Goal: Information Seeking & Learning: Check status

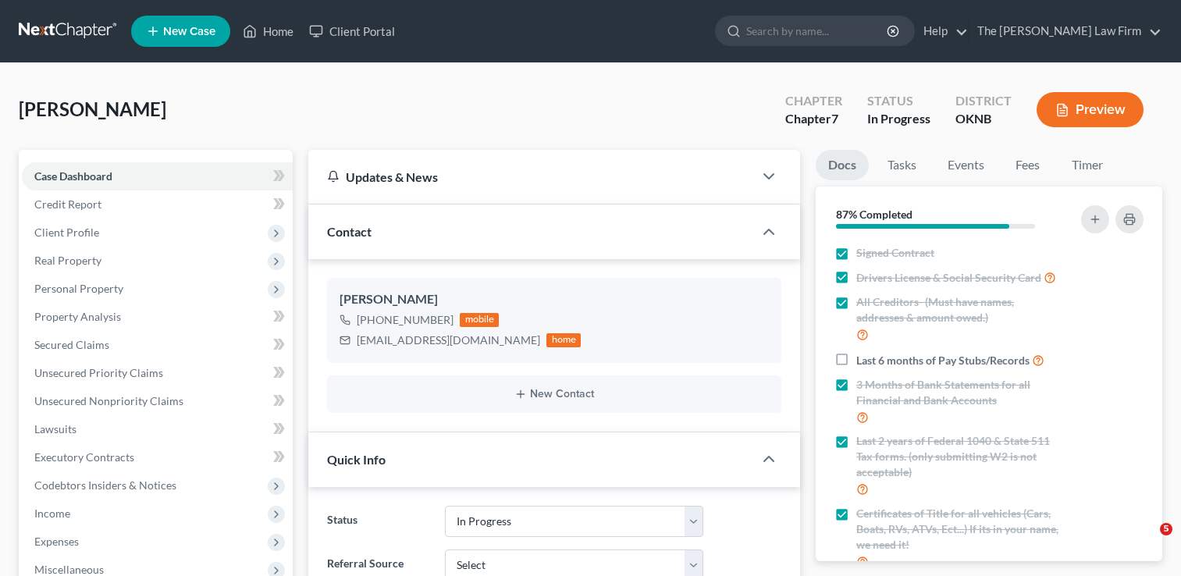
select select "4"
click at [45, 28] on link at bounding box center [69, 31] width 100 height 28
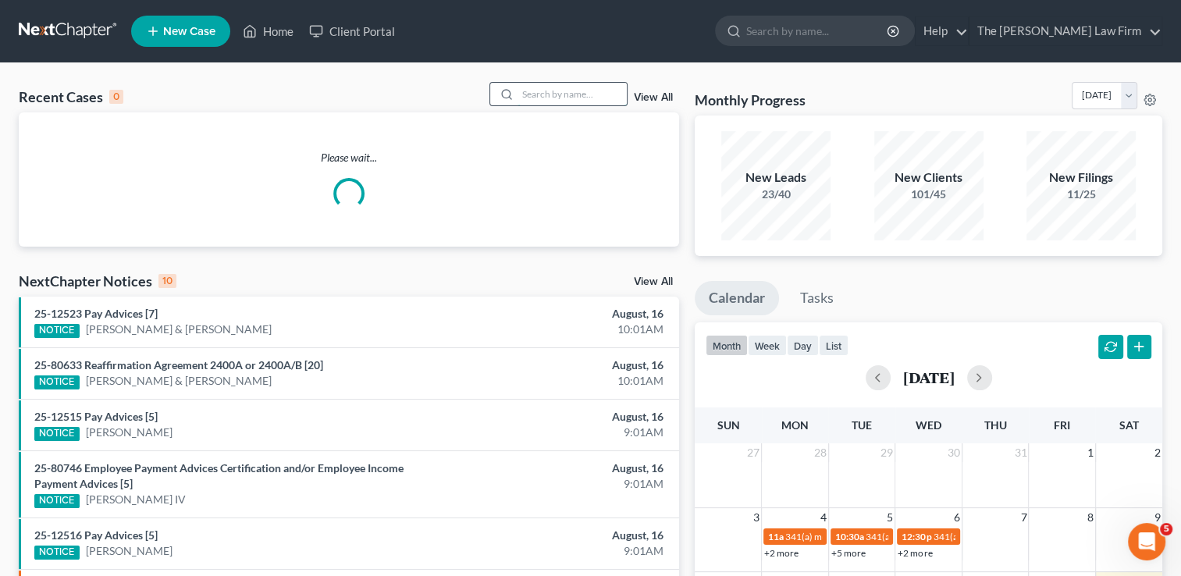
click at [559, 95] on input "search" at bounding box center [571, 94] width 109 height 23
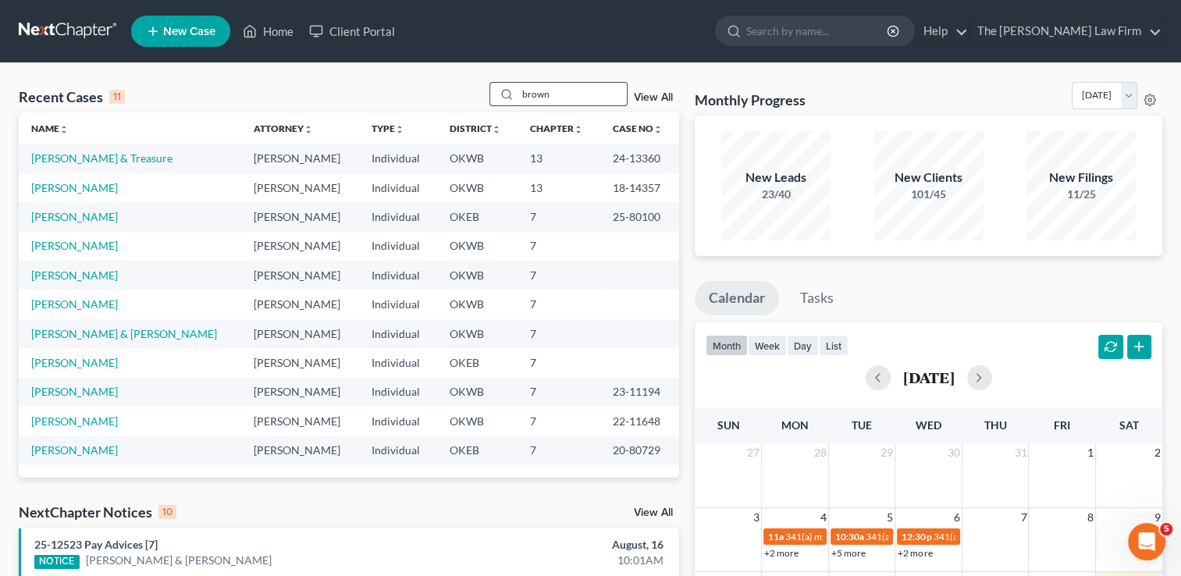
drag, startPoint x: 546, startPoint y: 93, endPoint x: 516, endPoint y: 95, distance: 30.5
click at [517, 95] on input "brown" at bounding box center [571, 94] width 109 height 23
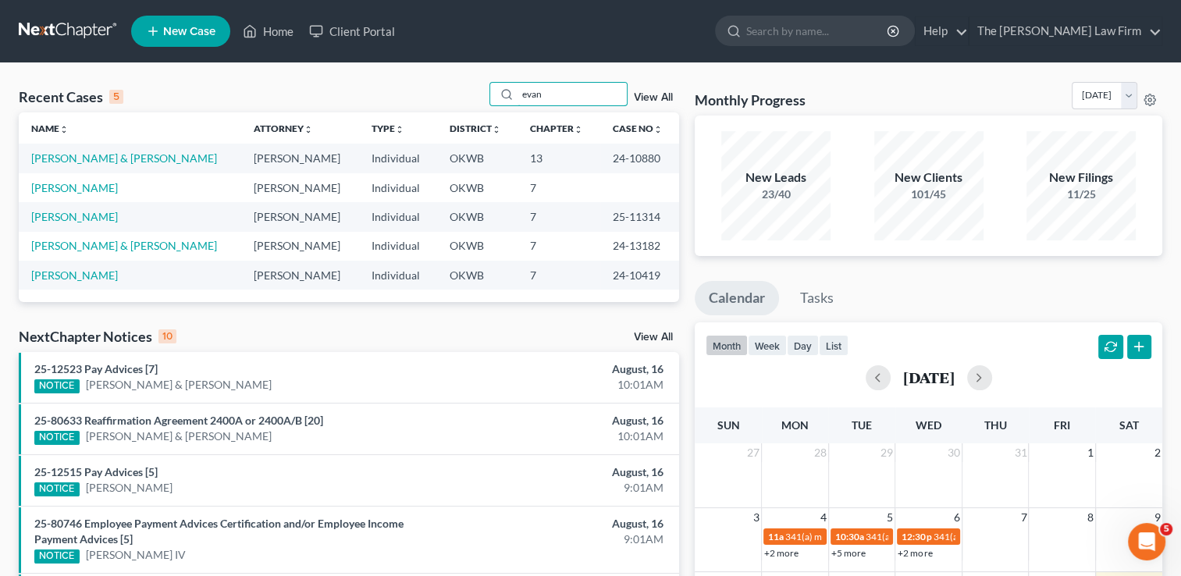
drag, startPoint x: 549, startPoint y: 91, endPoint x: 478, endPoint y: 98, distance: 70.6
click at [478, 98] on div "Recent Cases 5 evan View All" at bounding box center [349, 97] width 660 height 30
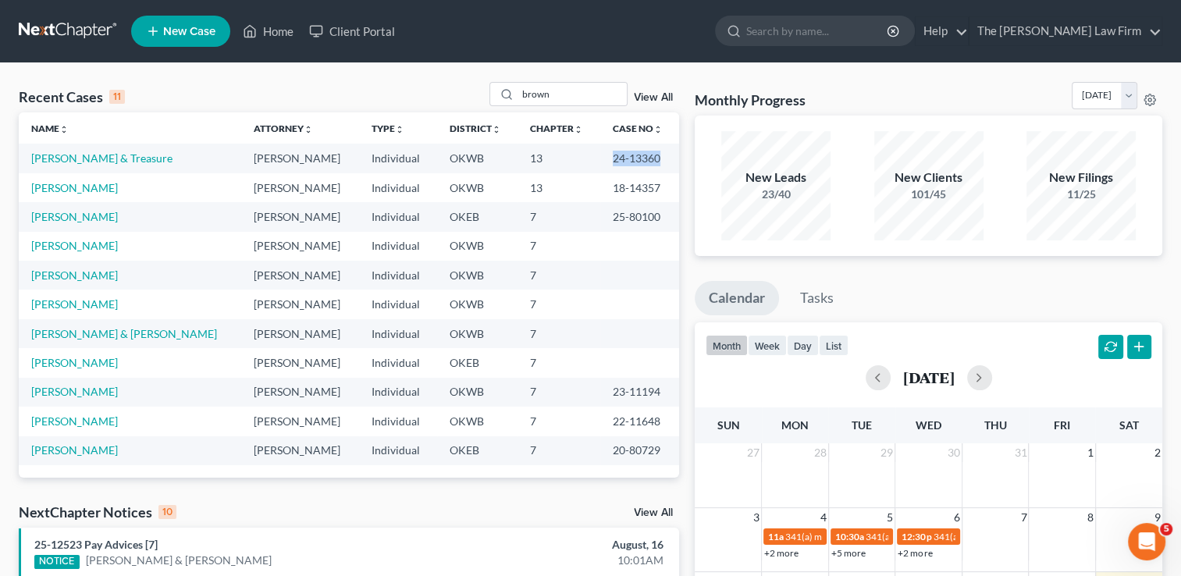
drag, startPoint x: 648, startPoint y: 156, endPoint x: 600, endPoint y: 157, distance: 47.6
click at [600, 157] on td "24-13360" at bounding box center [639, 158] width 79 height 29
drag, startPoint x: 600, startPoint y: 157, endPoint x: 620, endPoint y: 154, distance: 20.4
copy td "24-13360"
click at [428, 502] on div "NextChapter Notices 10 View All" at bounding box center [349, 514] width 660 height 25
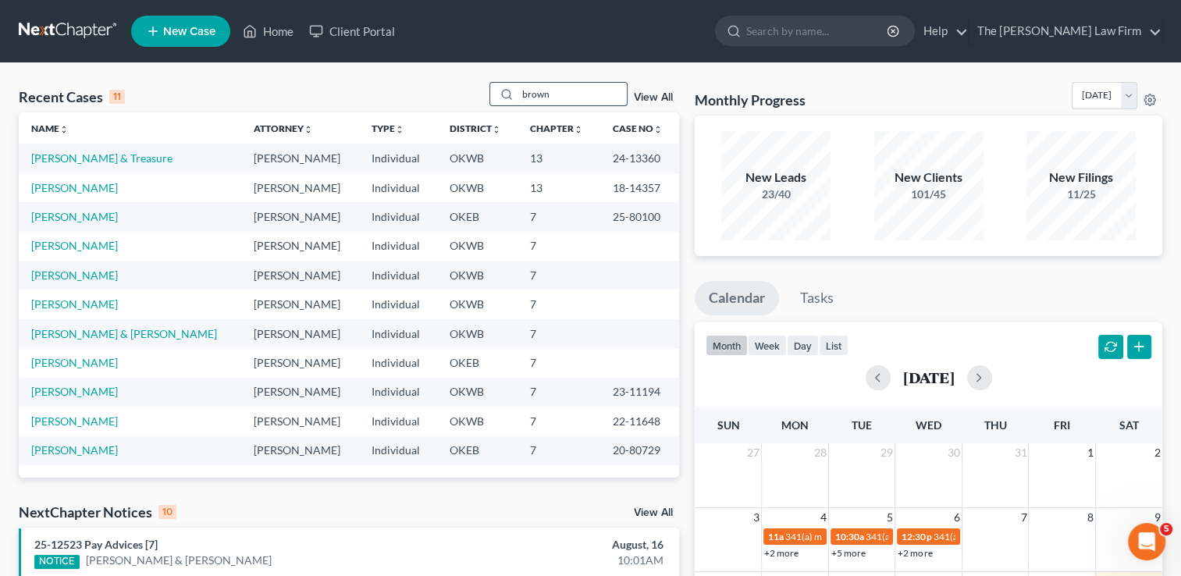
drag, startPoint x: 570, startPoint y: 95, endPoint x: 493, endPoint y: 95, distance: 76.5
click at [493, 95] on div "brown" at bounding box center [558, 94] width 139 height 24
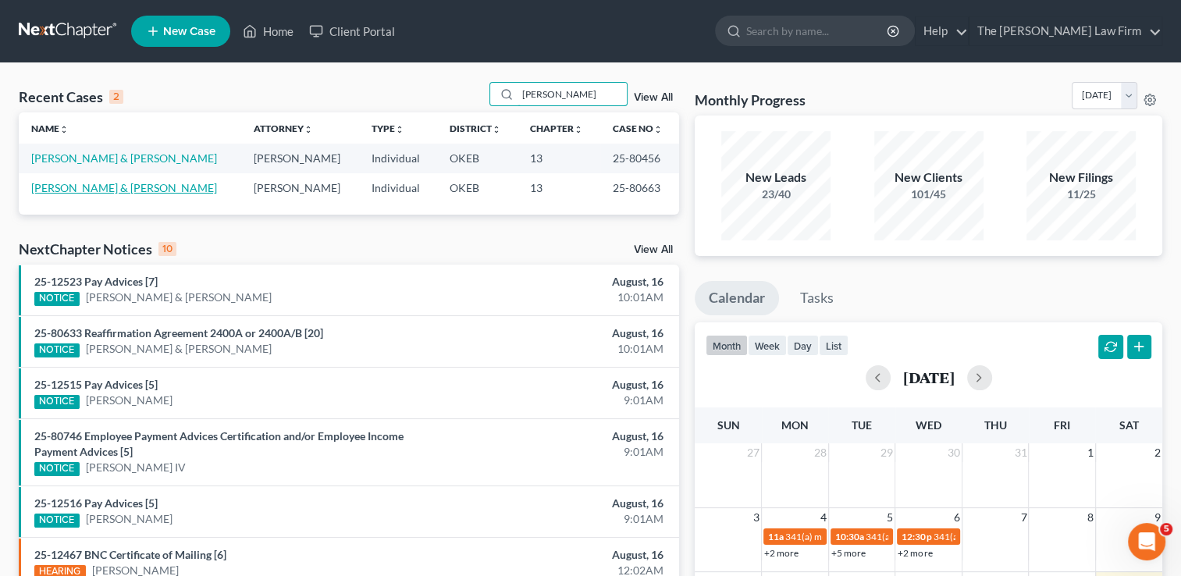
type input "mckee"
click at [162, 190] on link "[PERSON_NAME] & [PERSON_NAME]" at bounding box center [124, 187] width 186 height 13
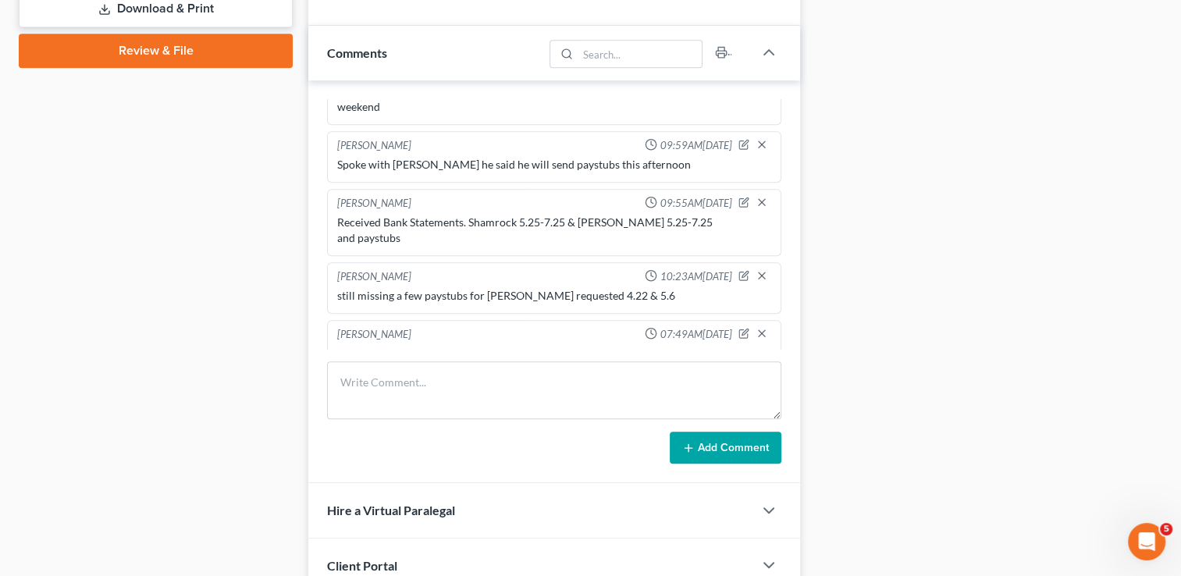
scroll to position [780, 0]
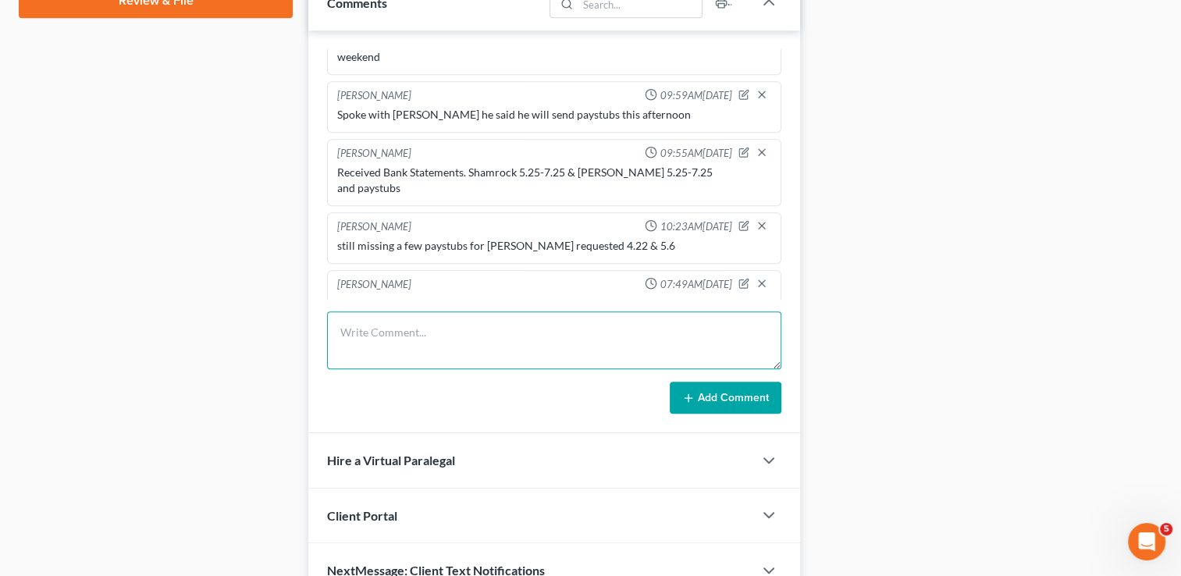
click at [439, 326] on textarea at bounding box center [554, 340] width 454 height 58
type textarea "Hearing continued to 9.11. Trustee still requesting documents"
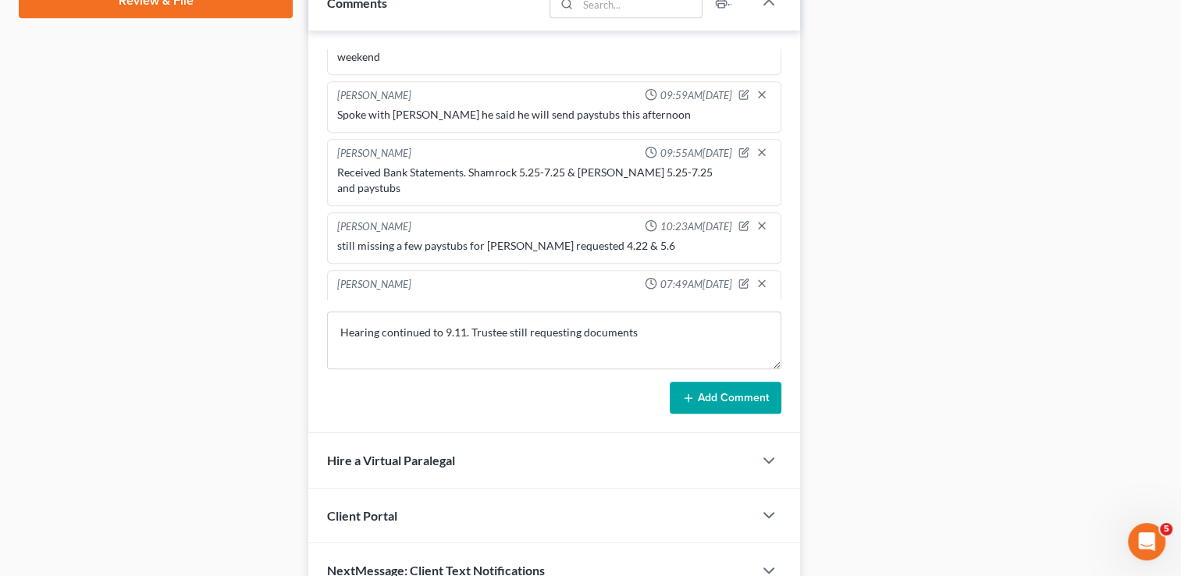
click at [705, 395] on button "Add Comment" at bounding box center [725, 398] width 112 height 33
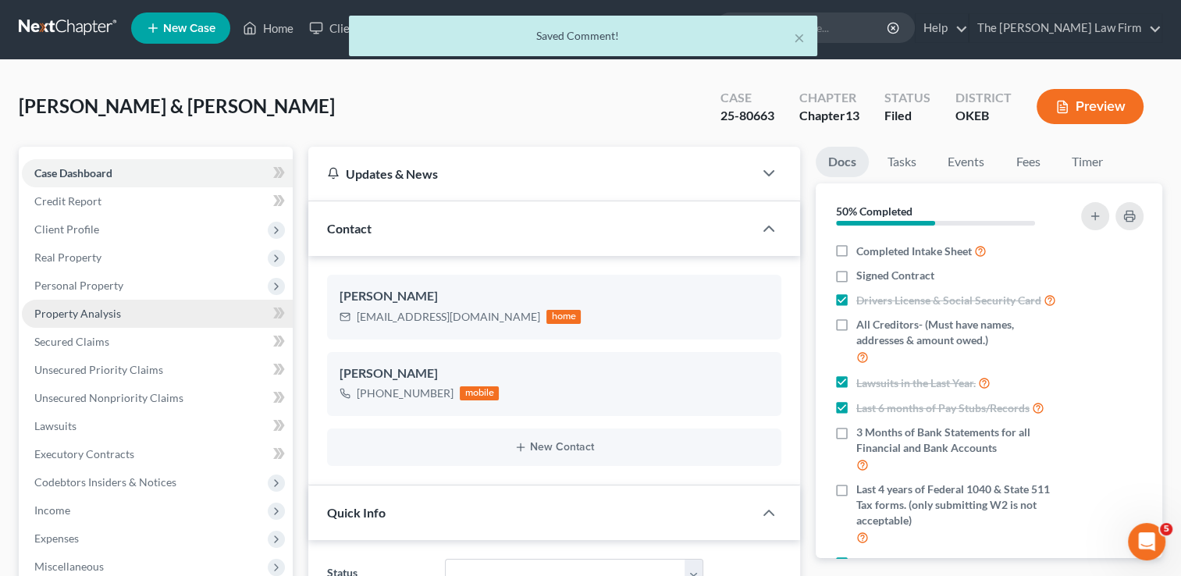
scroll to position [0, 0]
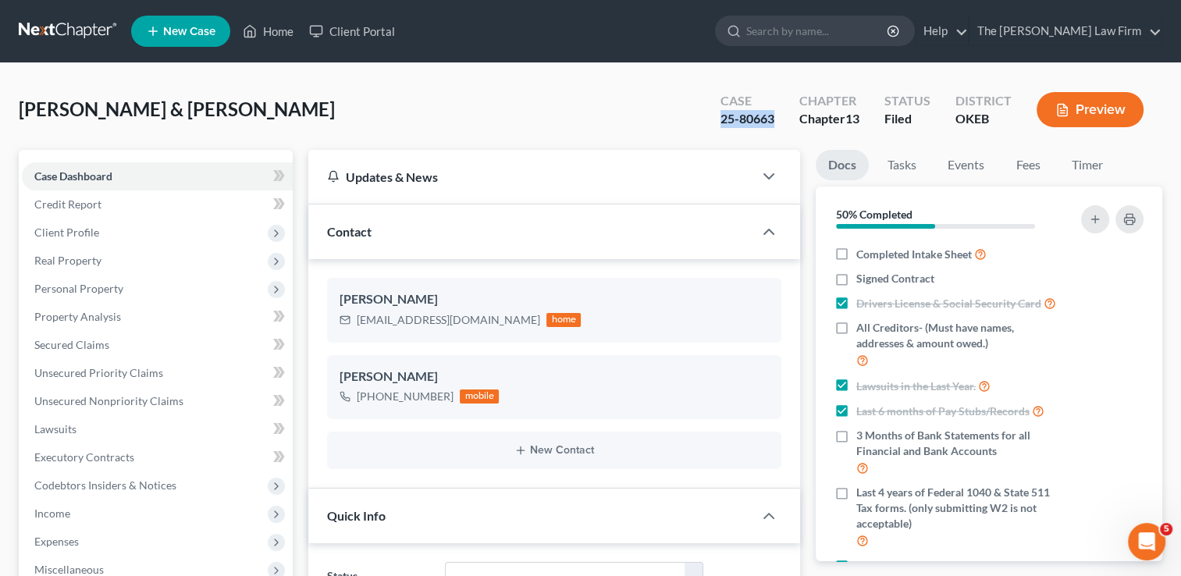
drag, startPoint x: 775, startPoint y: 120, endPoint x: 716, endPoint y: 116, distance: 58.6
click at [716, 116] on div "Case 25-80663" at bounding box center [747, 111] width 79 height 46
copy div "25-80663"
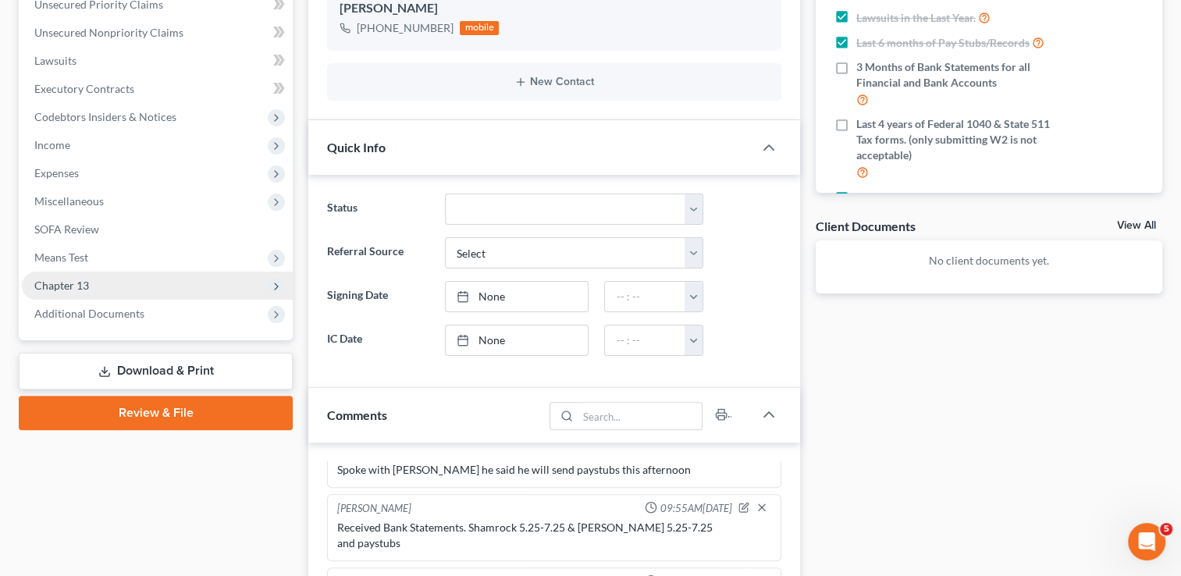
scroll to position [390, 0]
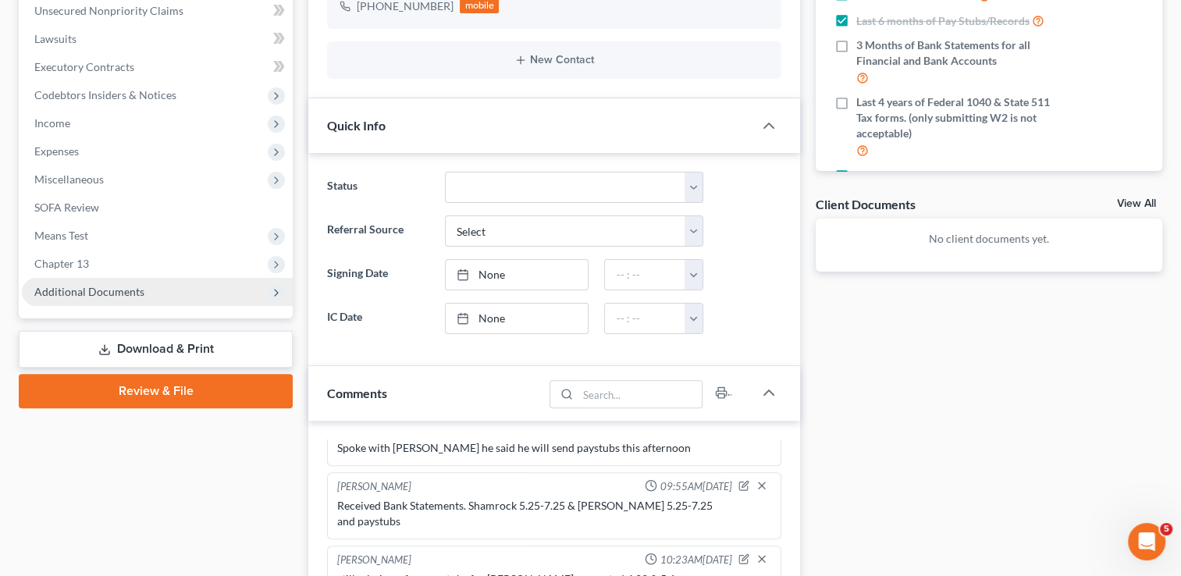
click at [115, 286] on span "Additional Documents" at bounding box center [89, 291] width 110 height 13
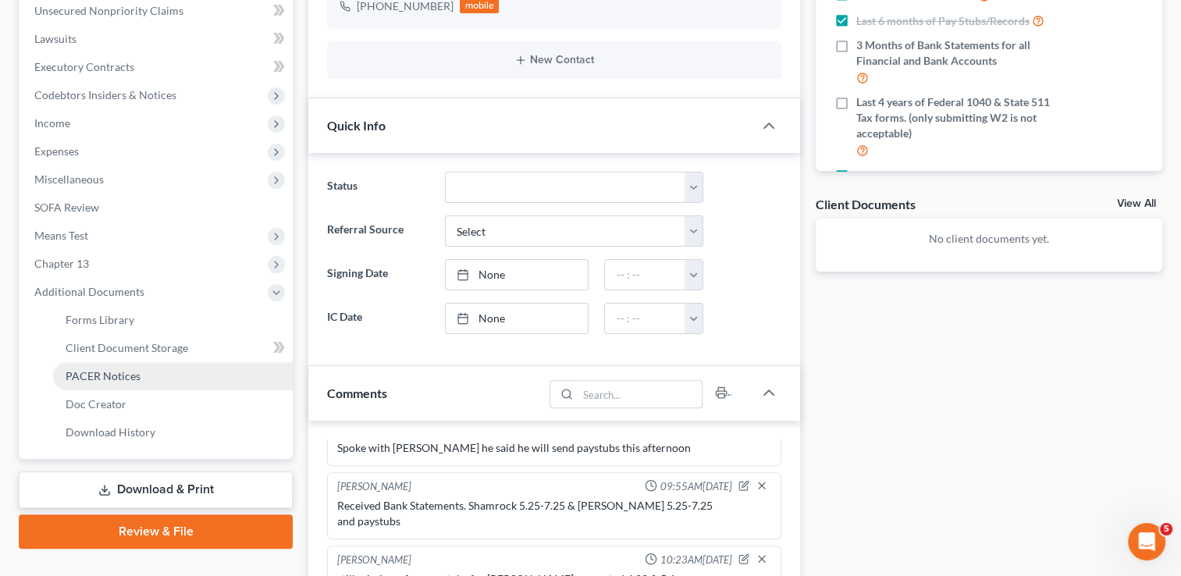
click at [121, 376] on span "PACER Notices" at bounding box center [103, 375] width 75 height 13
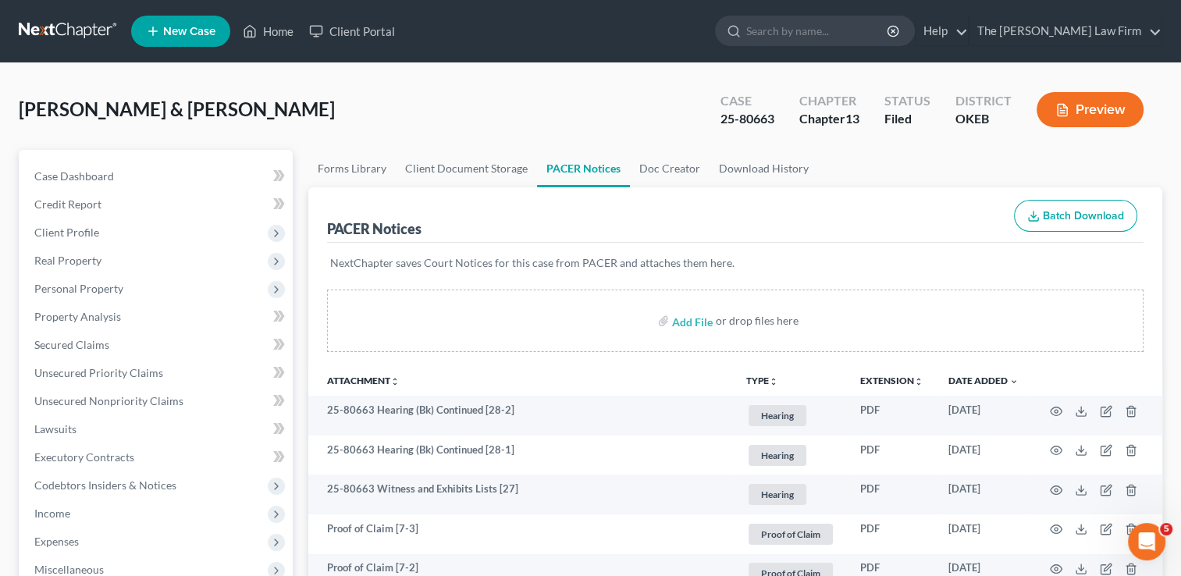
click at [55, 33] on link at bounding box center [69, 31] width 100 height 28
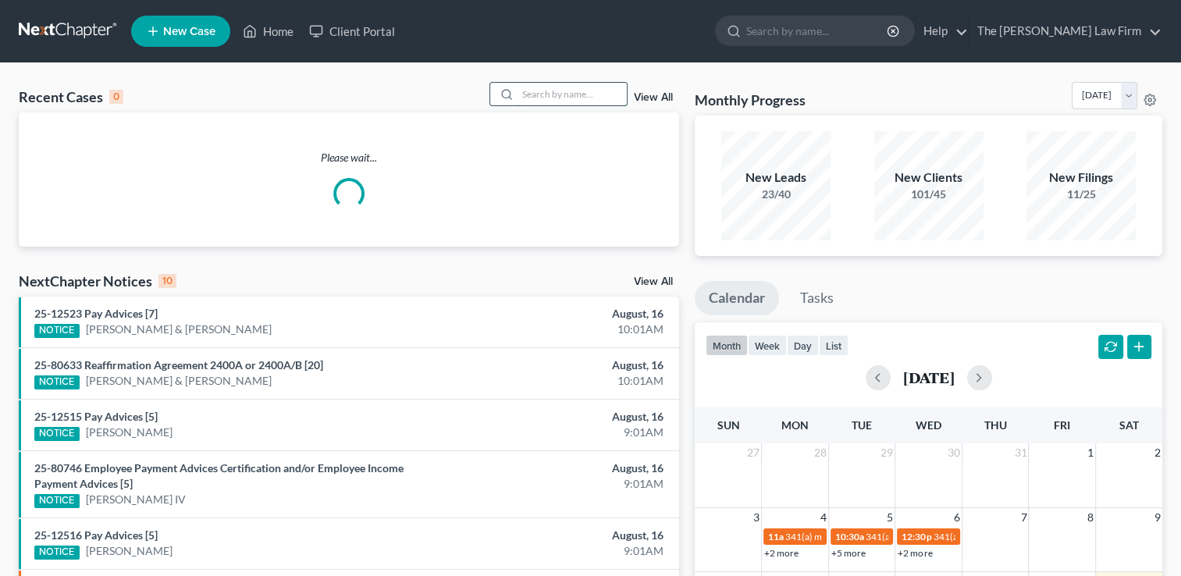
click at [562, 92] on input "search" at bounding box center [571, 94] width 109 height 23
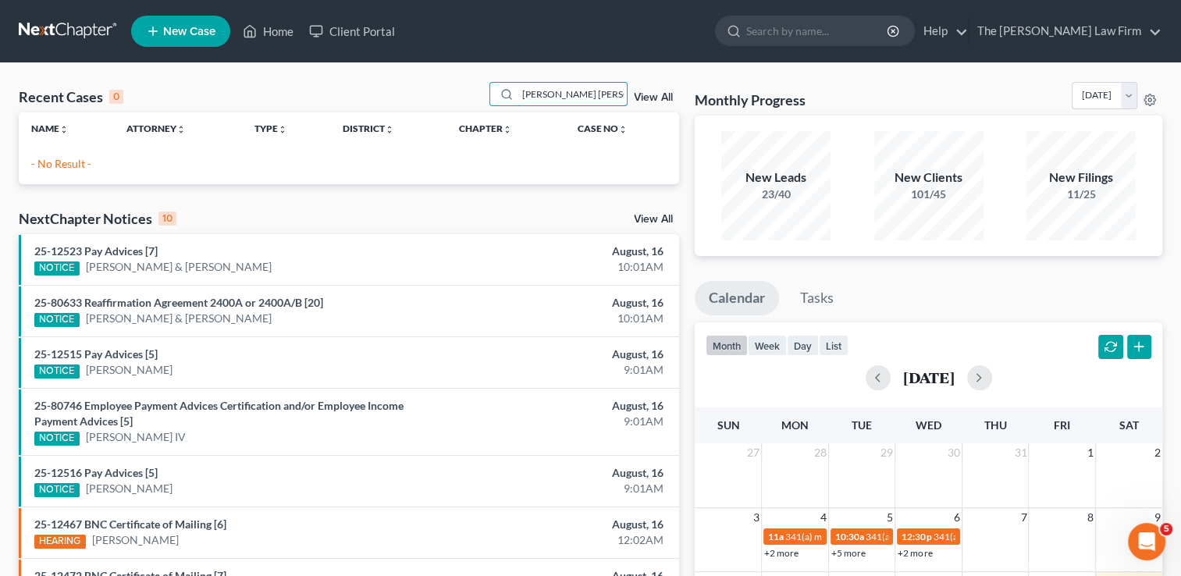
drag, startPoint x: 566, startPoint y: 93, endPoint x: 481, endPoint y: 100, distance: 85.3
click at [481, 100] on div "Recent Cases 0 tim rob View All" at bounding box center [349, 97] width 660 height 30
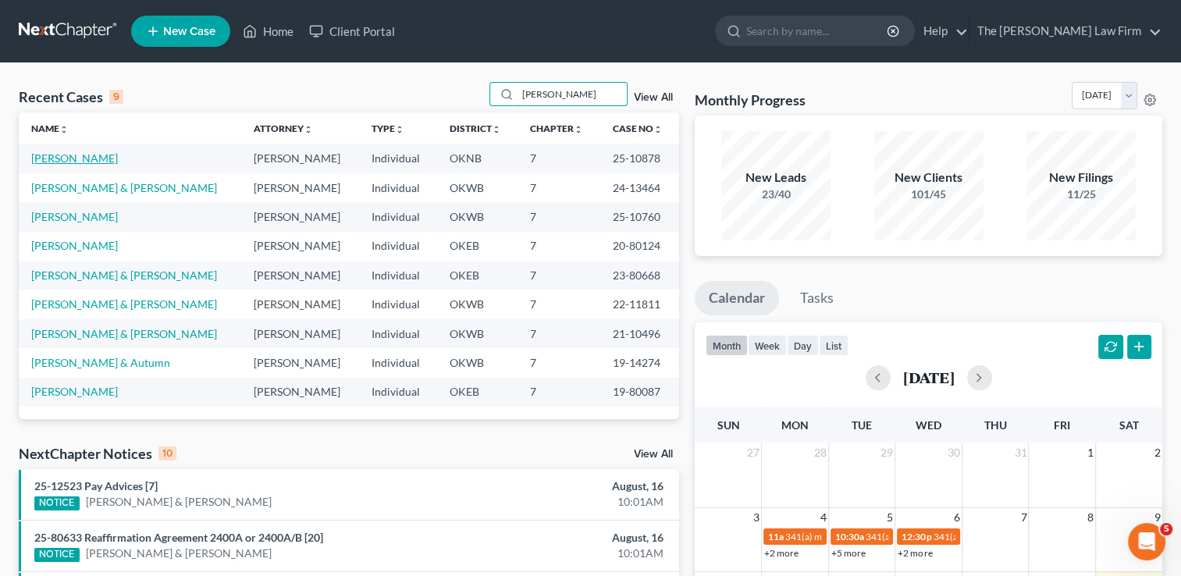
type input "tim"
click at [84, 161] on link "Robison, Timothy" at bounding box center [74, 157] width 87 height 13
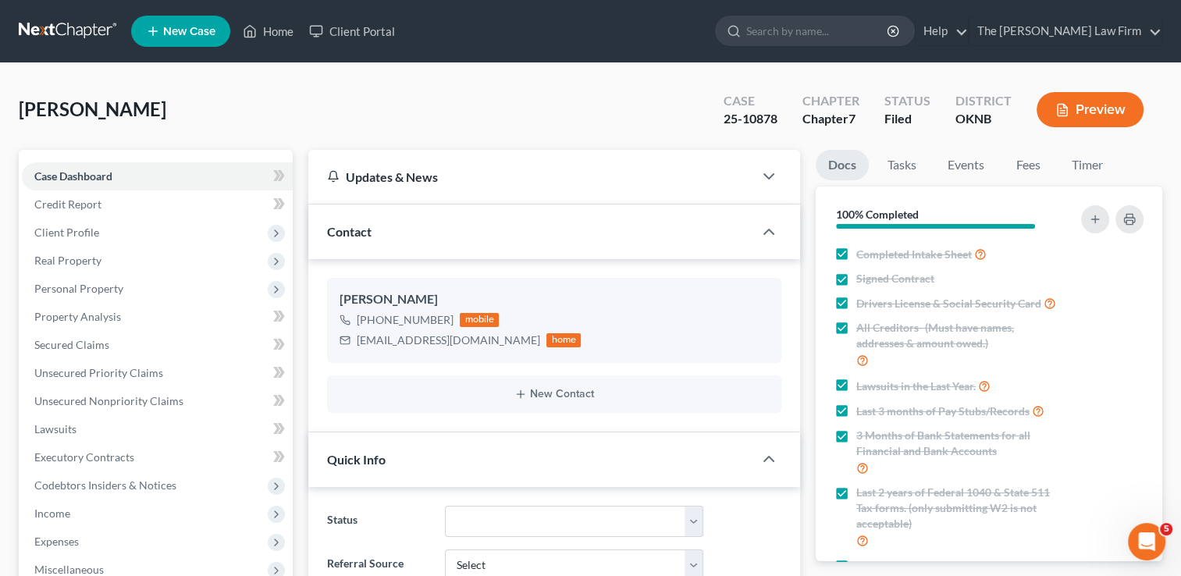
scroll to position [1009, 0]
drag, startPoint x: 779, startPoint y: 115, endPoint x: 723, endPoint y: 115, distance: 56.2
click at [723, 115] on div "Case 25-10878" at bounding box center [750, 111] width 79 height 46
copy div "25-10878"
drag, startPoint x: 56, startPoint y: 27, endPoint x: 66, endPoint y: 38, distance: 14.4
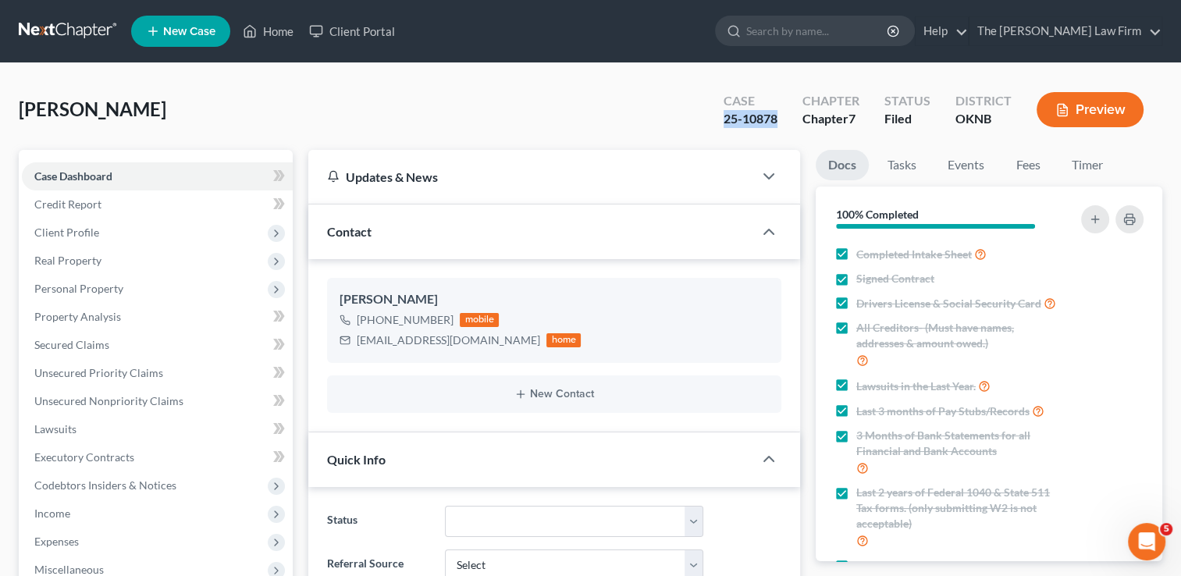
click at [56, 27] on link at bounding box center [69, 31] width 100 height 28
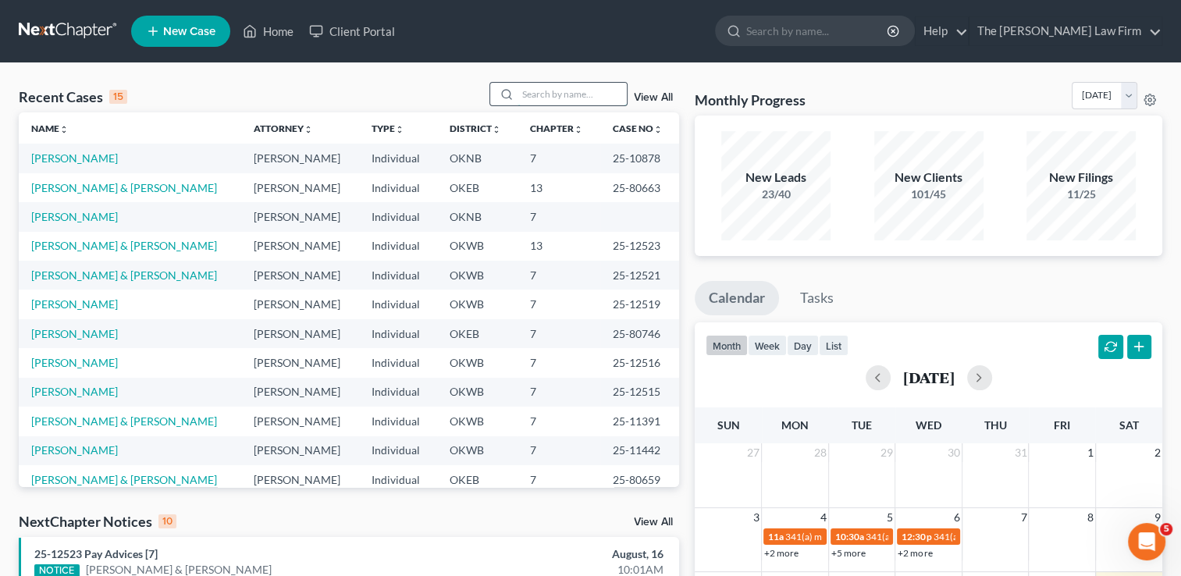
drag, startPoint x: 543, startPoint y: 93, endPoint x: 534, endPoint y: 93, distance: 8.6
click at [543, 93] on input "search" at bounding box center [571, 94] width 109 height 23
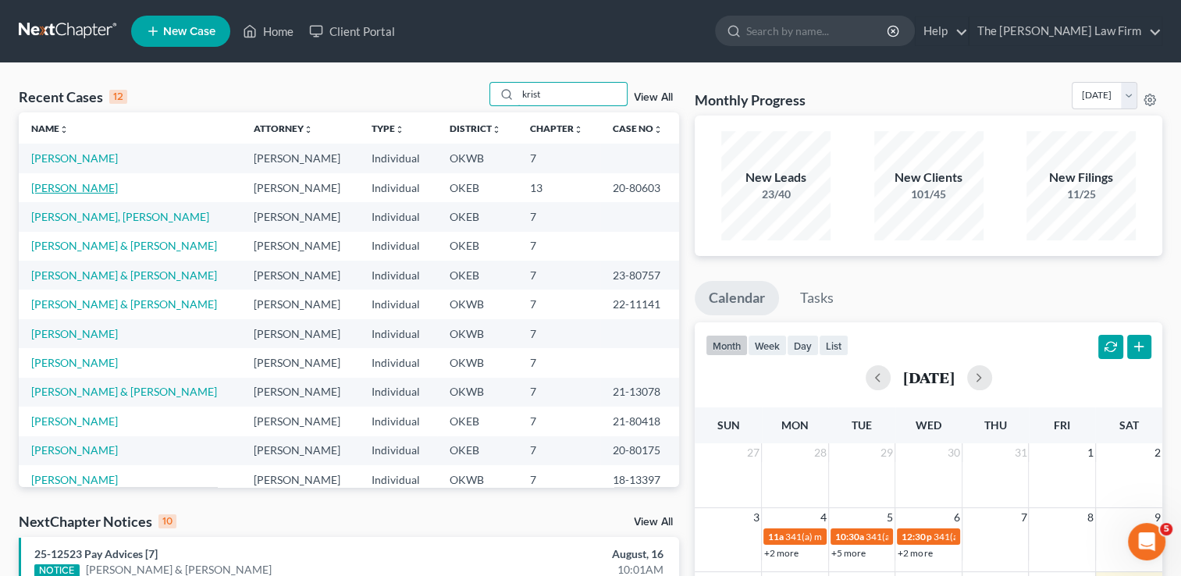
type input "krist"
click at [74, 190] on link "[PERSON_NAME]" at bounding box center [74, 187] width 87 height 13
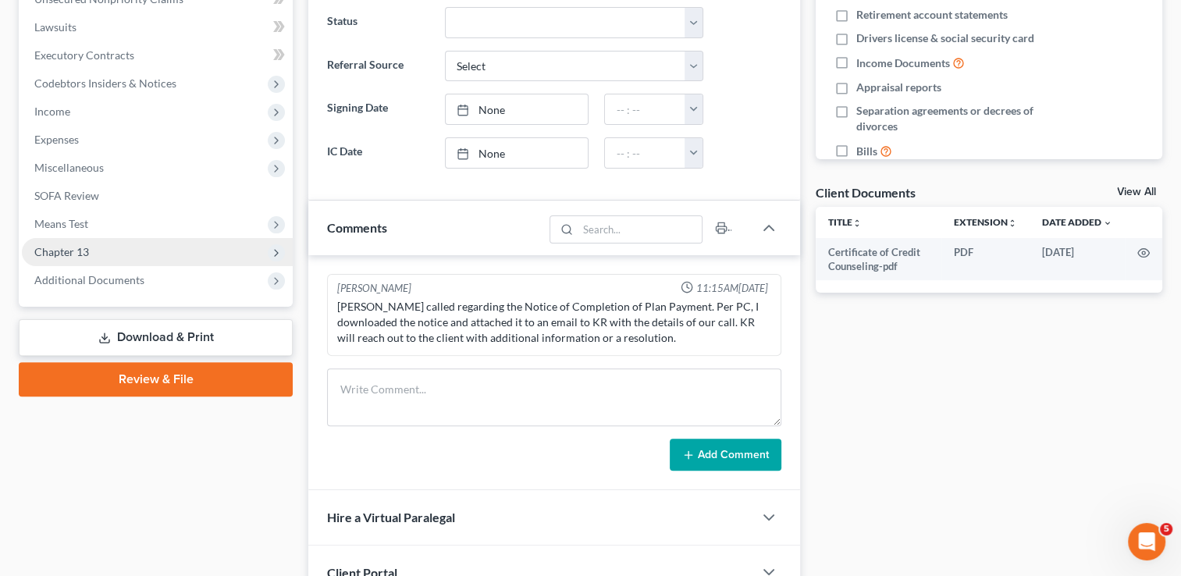
scroll to position [468, 0]
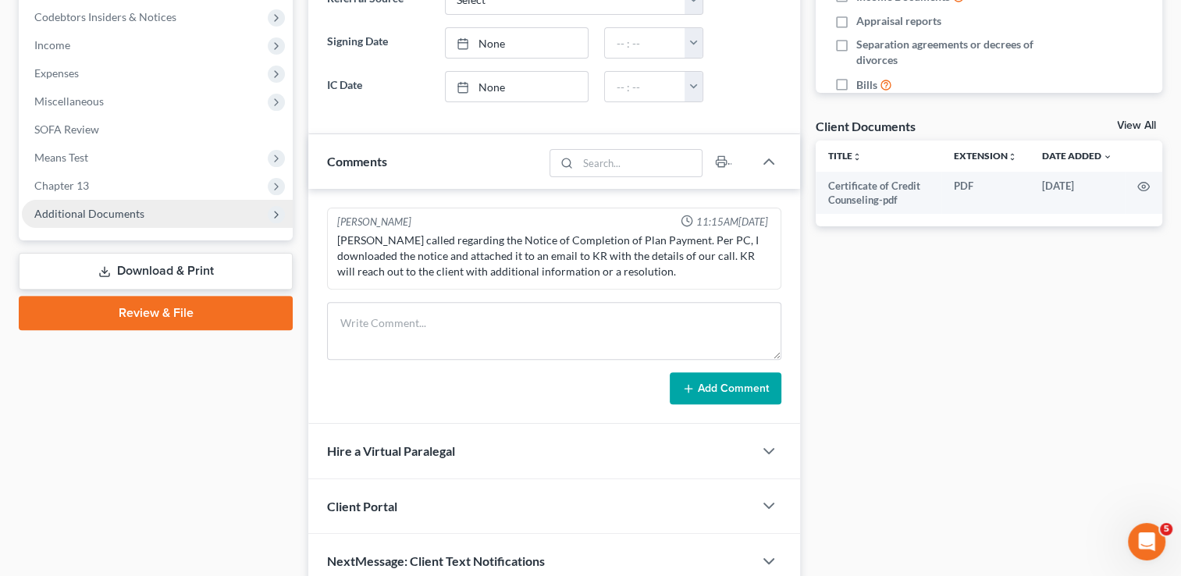
click at [109, 213] on span "Additional Documents" at bounding box center [89, 213] width 110 height 13
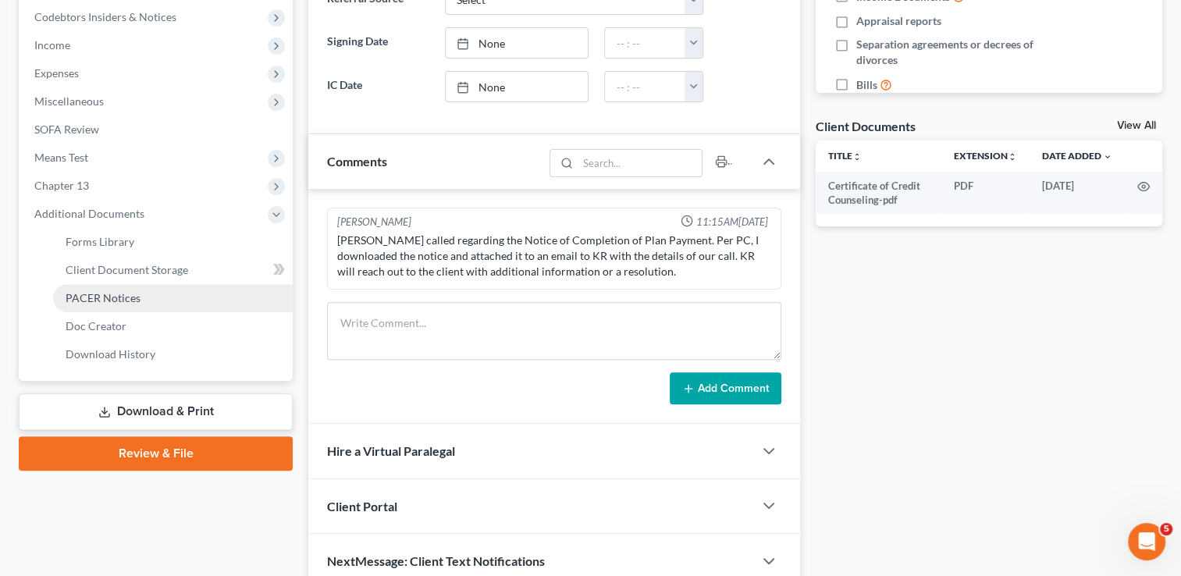
click at [140, 297] on link "PACER Notices" at bounding box center [173, 298] width 240 height 28
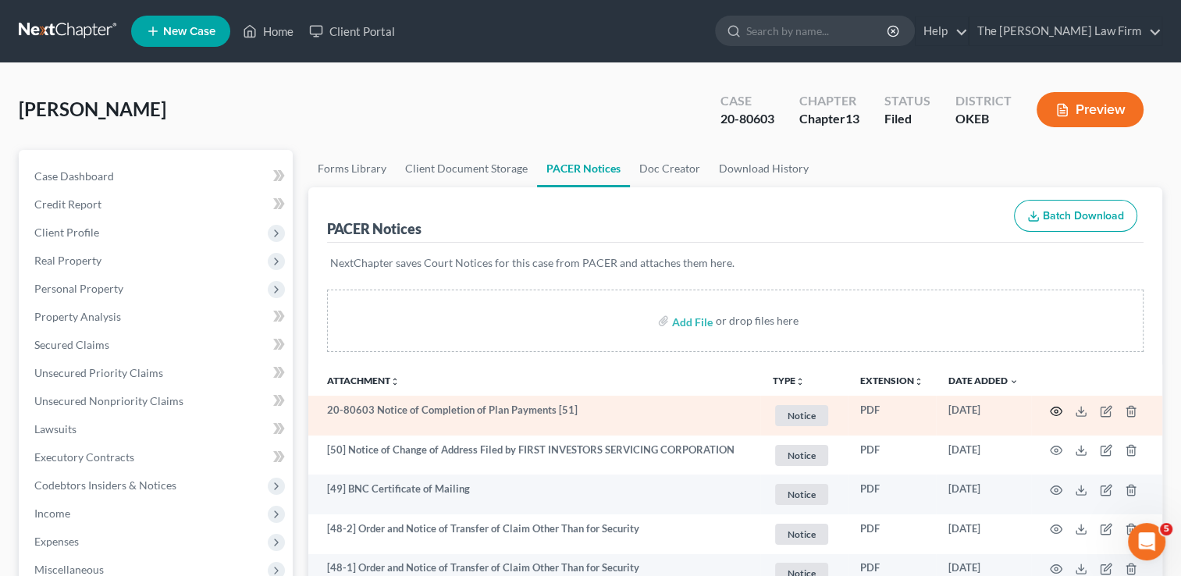
click at [1054, 410] on circle "button" at bounding box center [1055, 411] width 3 height 3
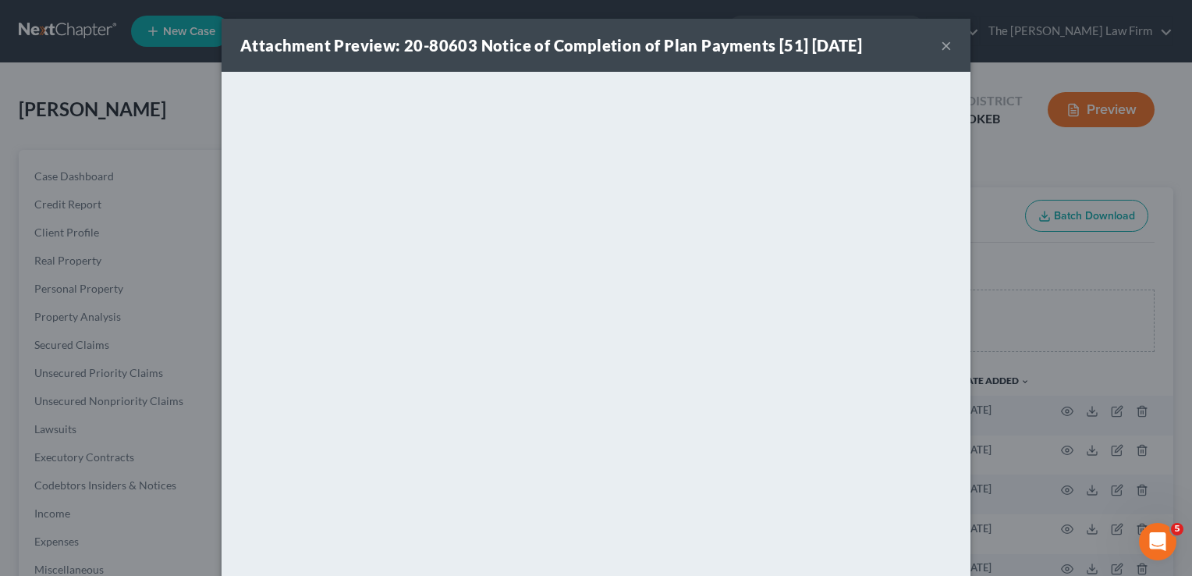
click at [941, 42] on button "×" at bounding box center [946, 45] width 11 height 19
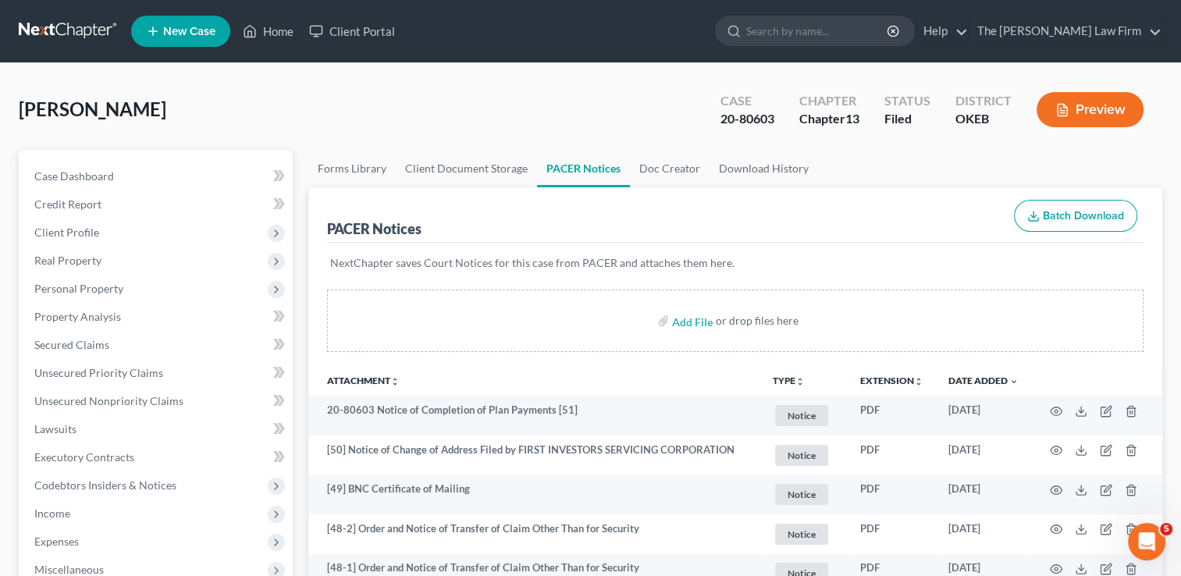
click at [74, 28] on link at bounding box center [69, 31] width 100 height 28
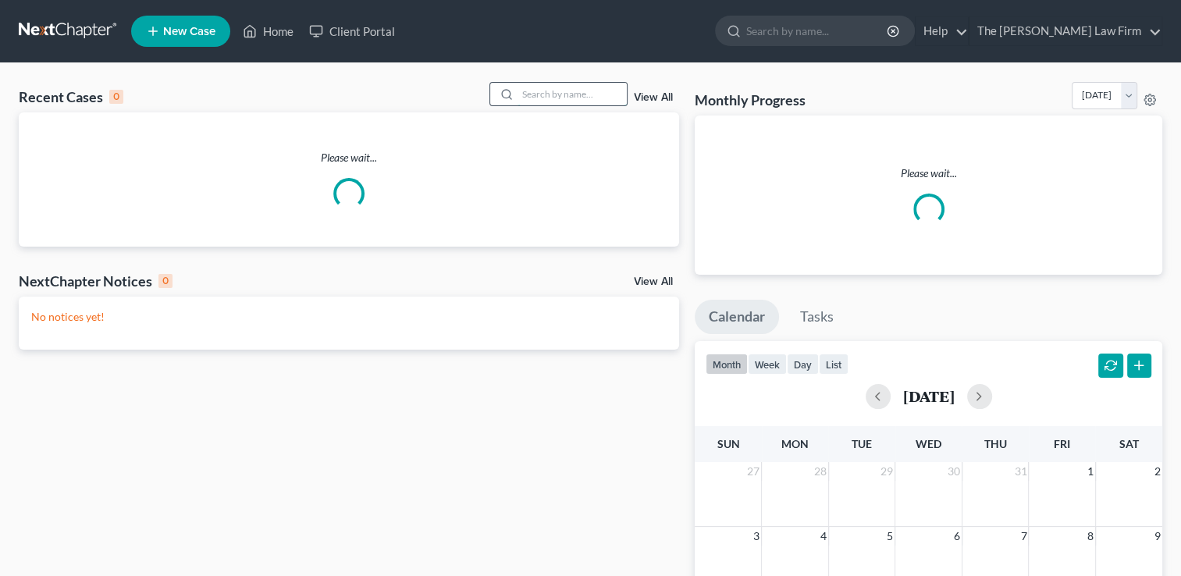
click at [570, 92] on input "search" at bounding box center [571, 94] width 109 height 23
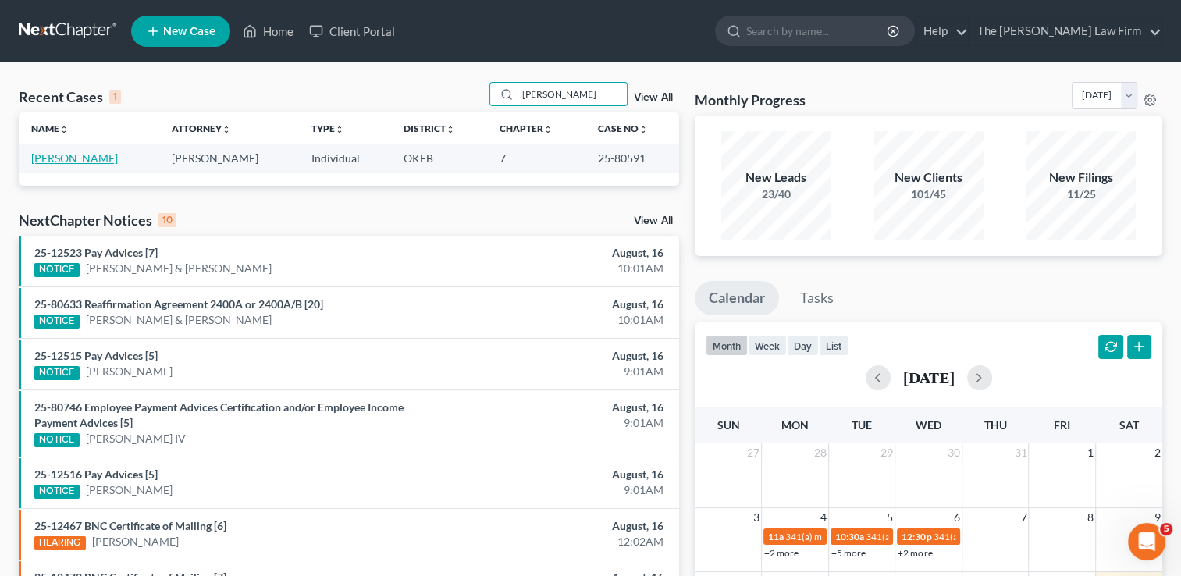
type input "[PERSON_NAME]"
click at [87, 158] on link "[PERSON_NAME]" at bounding box center [74, 157] width 87 height 13
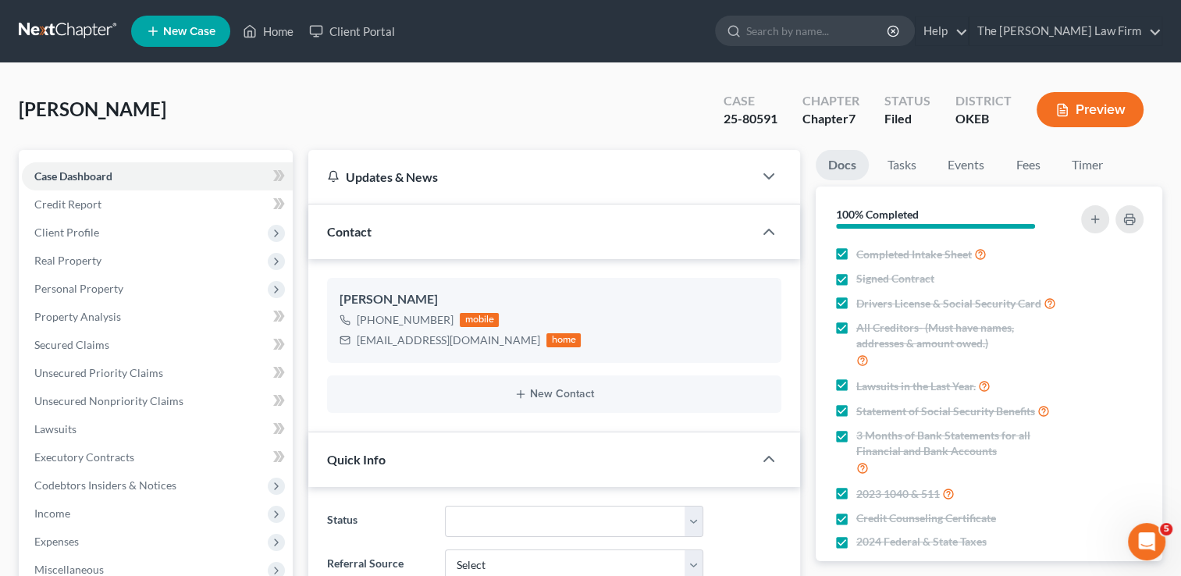
scroll to position [1053, 0]
drag, startPoint x: 356, startPoint y: 340, endPoint x: 463, endPoint y: 346, distance: 107.0
click at [466, 346] on div "[EMAIL_ADDRESS][DOMAIN_NAME] home" at bounding box center [459, 340] width 241 height 20
drag, startPoint x: 463, startPoint y: 346, endPoint x: 436, endPoint y: 342, distance: 26.8
copy div "[EMAIL_ADDRESS][DOMAIN_NAME]"
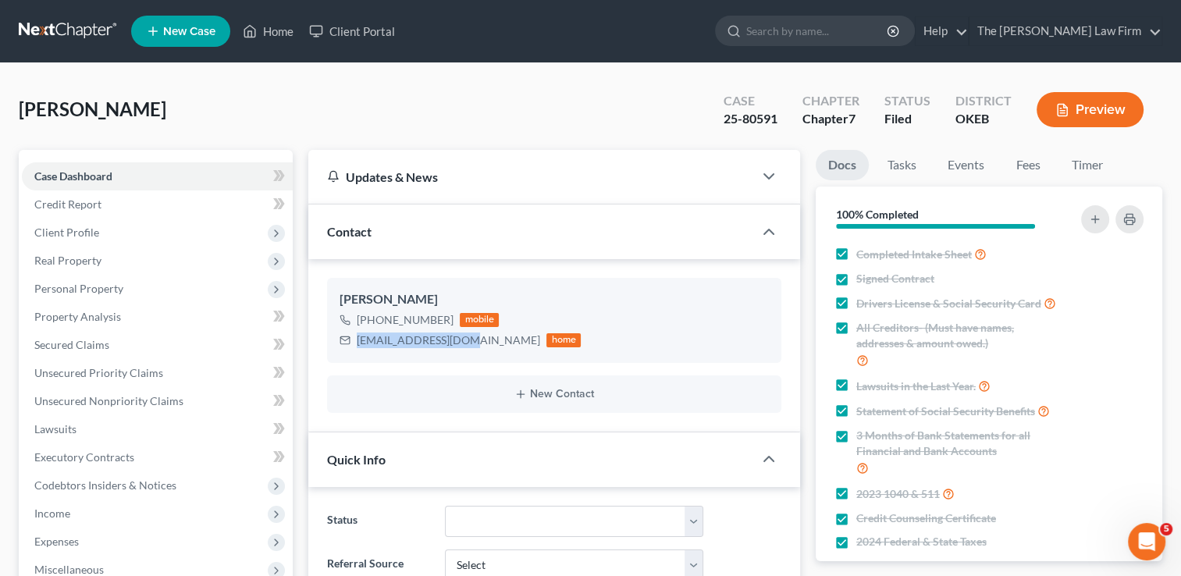
click at [73, 23] on link at bounding box center [69, 31] width 100 height 28
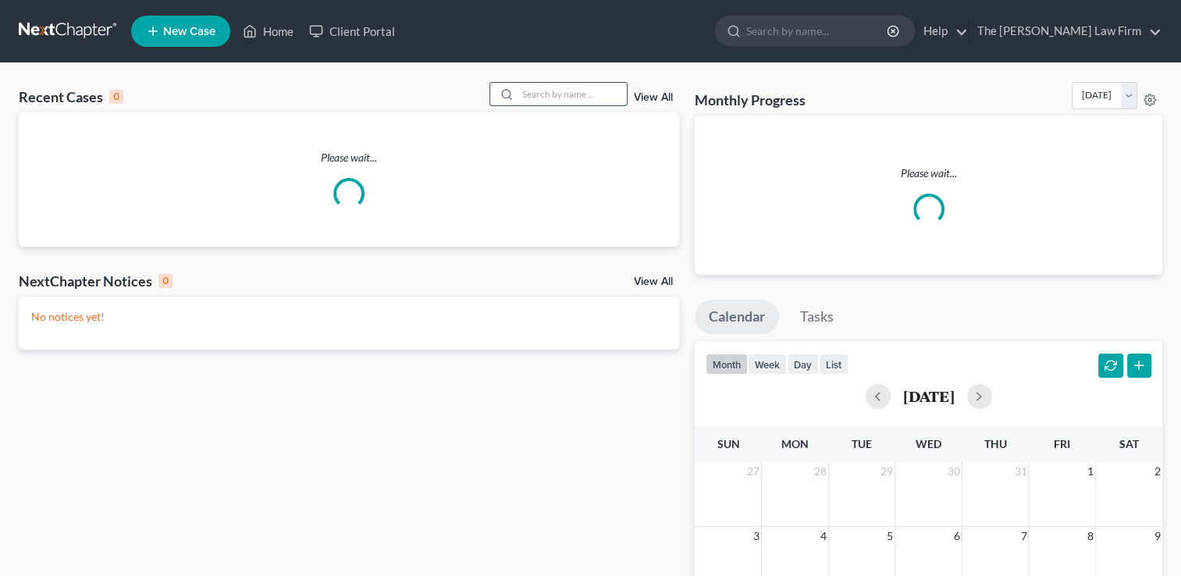
click at [577, 92] on input "search" at bounding box center [571, 94] width 109 height 23
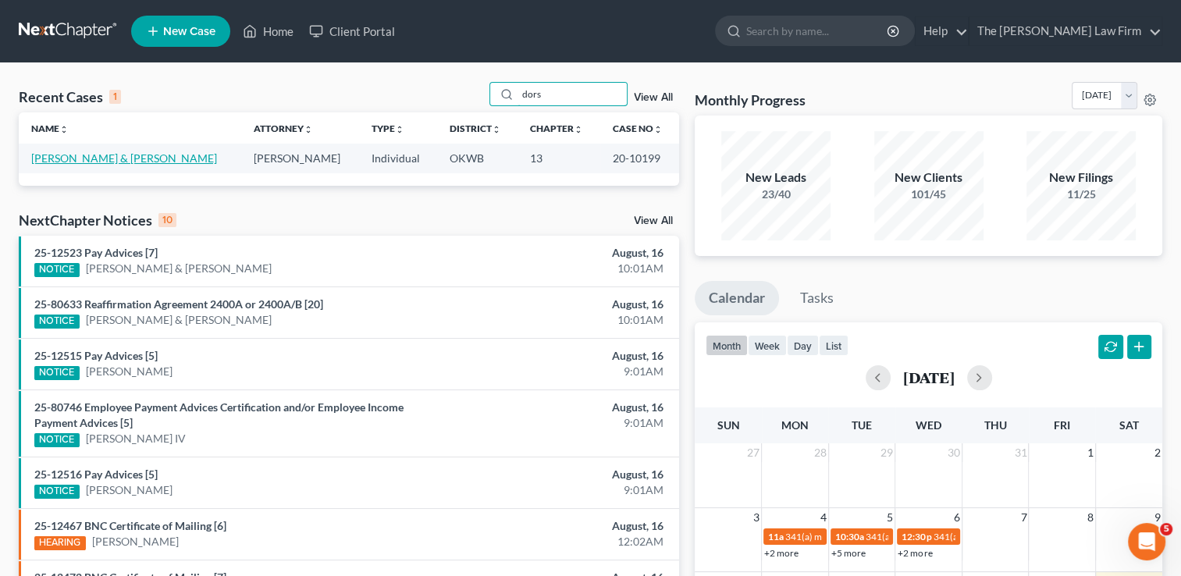
type input "dors"
click at [107, 159] on link "[PERSON_NAME] & [PERSON_NAME]" at bounding box center [124, 157] width 186 height 13
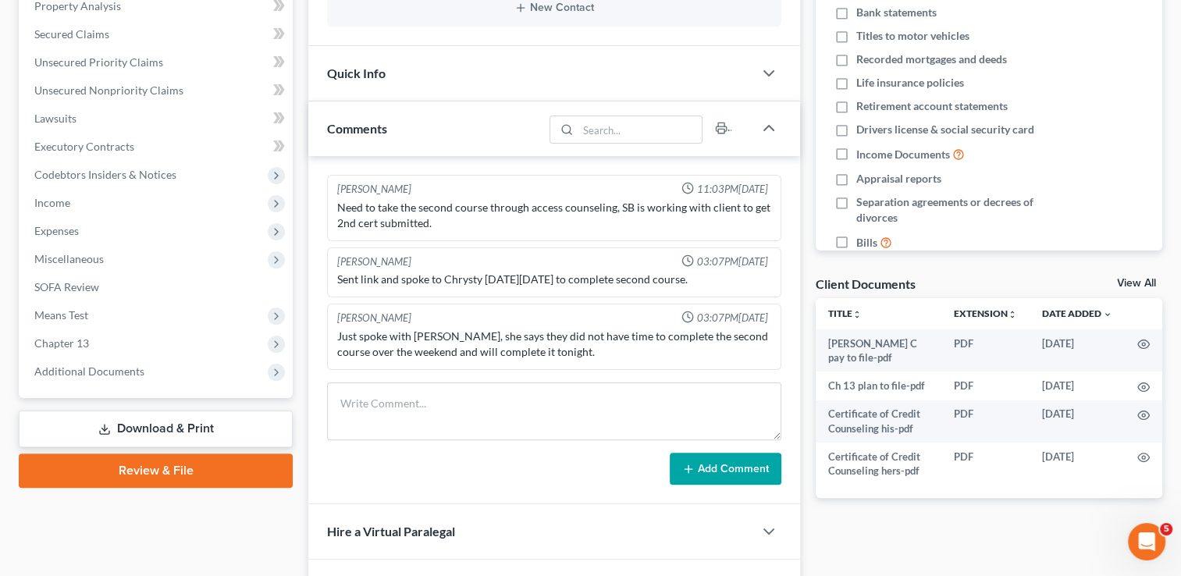
scroll to position [312, 0]
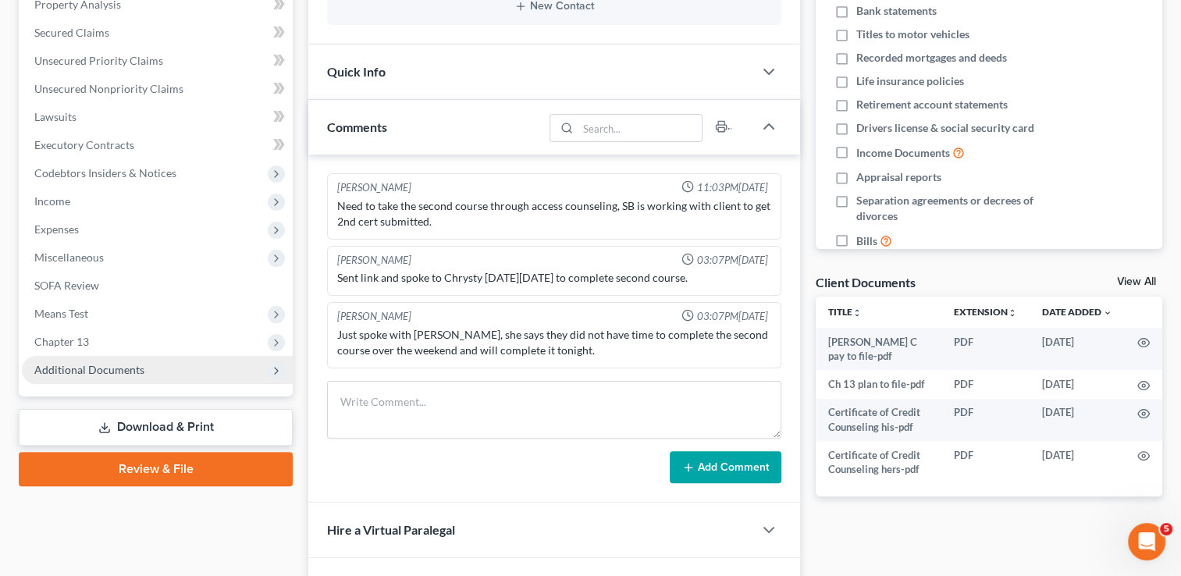
click at [112, 369] on span "Additional Documents" at bounding box center [89, 369] width 110 height 13
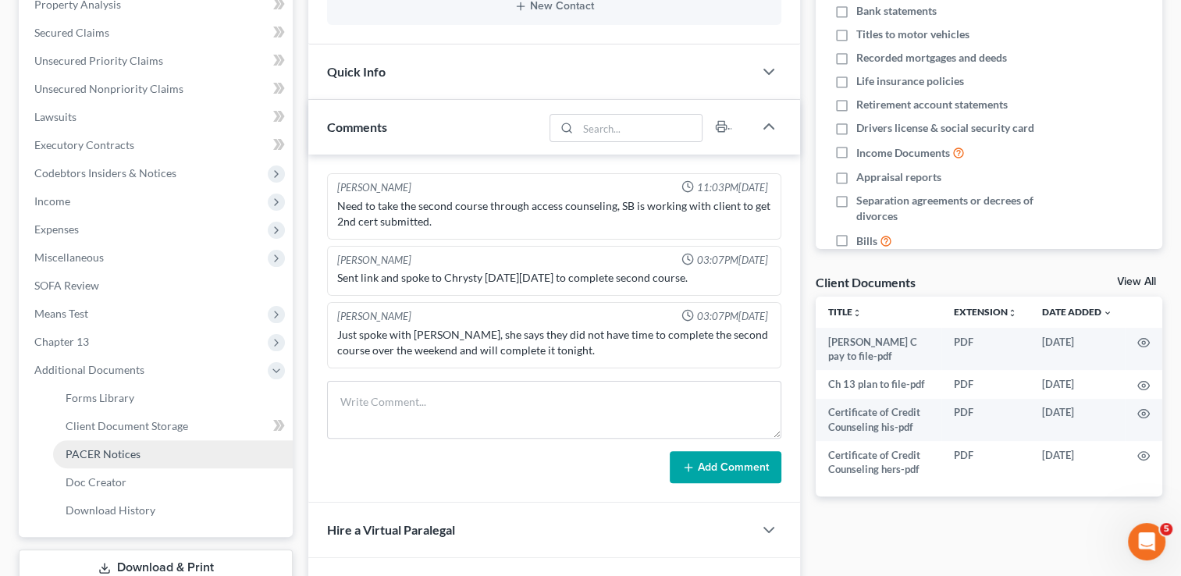
click at [108, 447] on span "PACER Notices" at bounding box center [103, 453] width 75 height 13
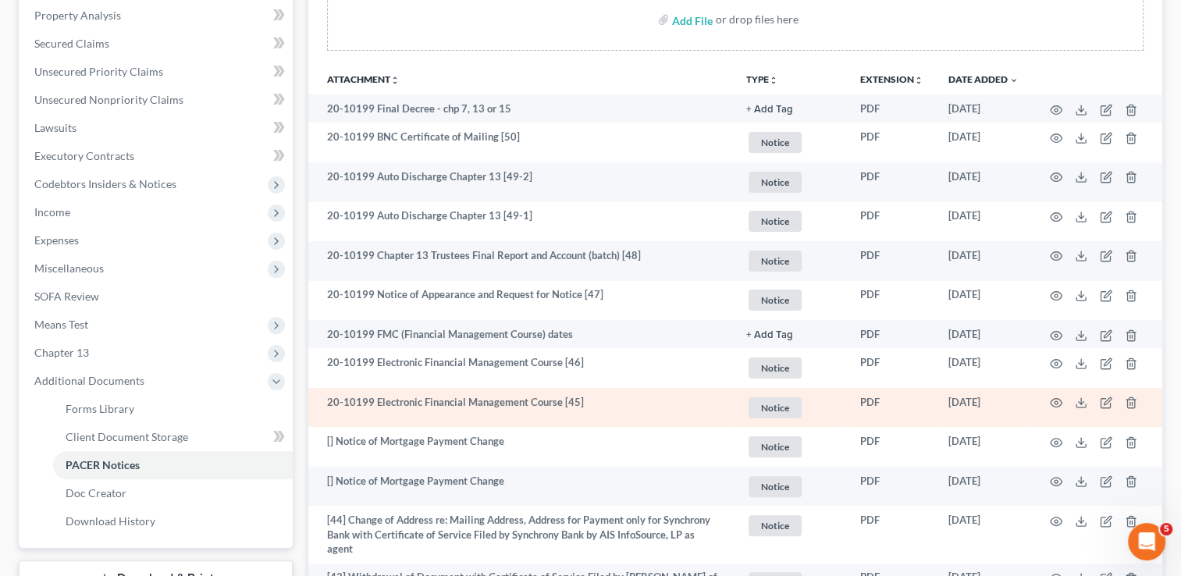
scroll to position [312, 0]
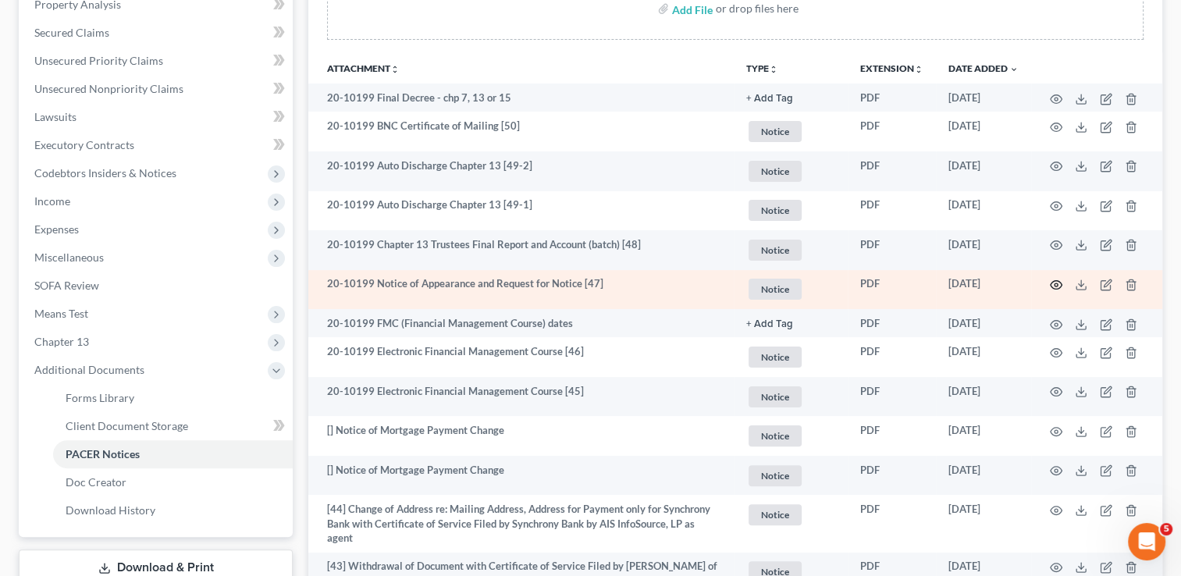
click at [1058, 284] on icon "button" at bounding box center [1055, 285] width 12 height 12
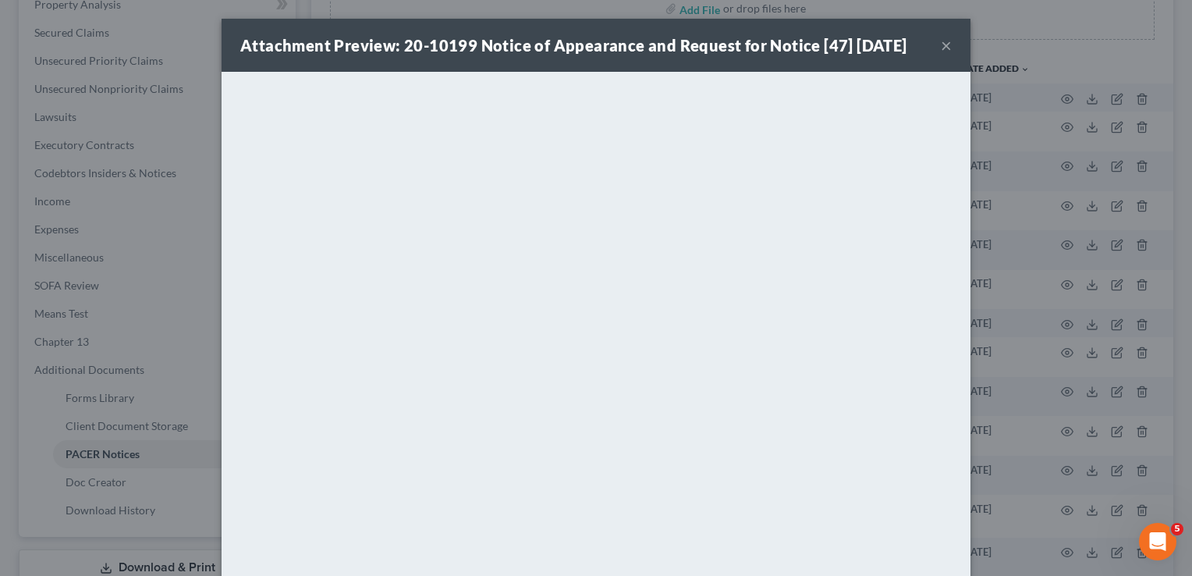
click at [941, 44] on button "×" at bounding box center [946, 45] width 11 height 19
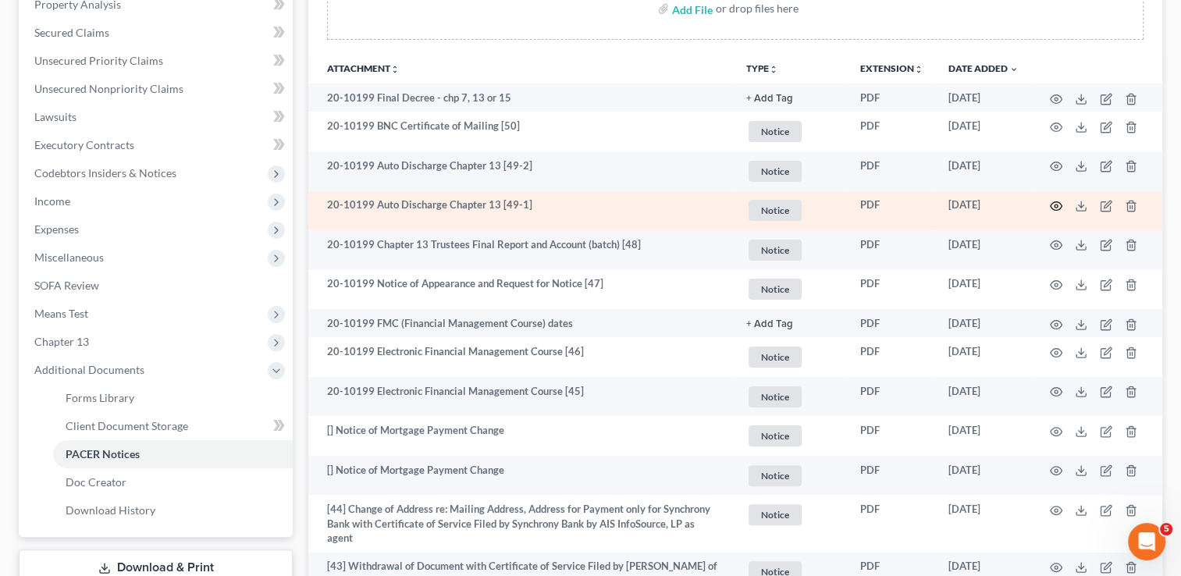
click at [1052, 204] on icon "button" at bounding box center [1055, 206] width 12 height 12
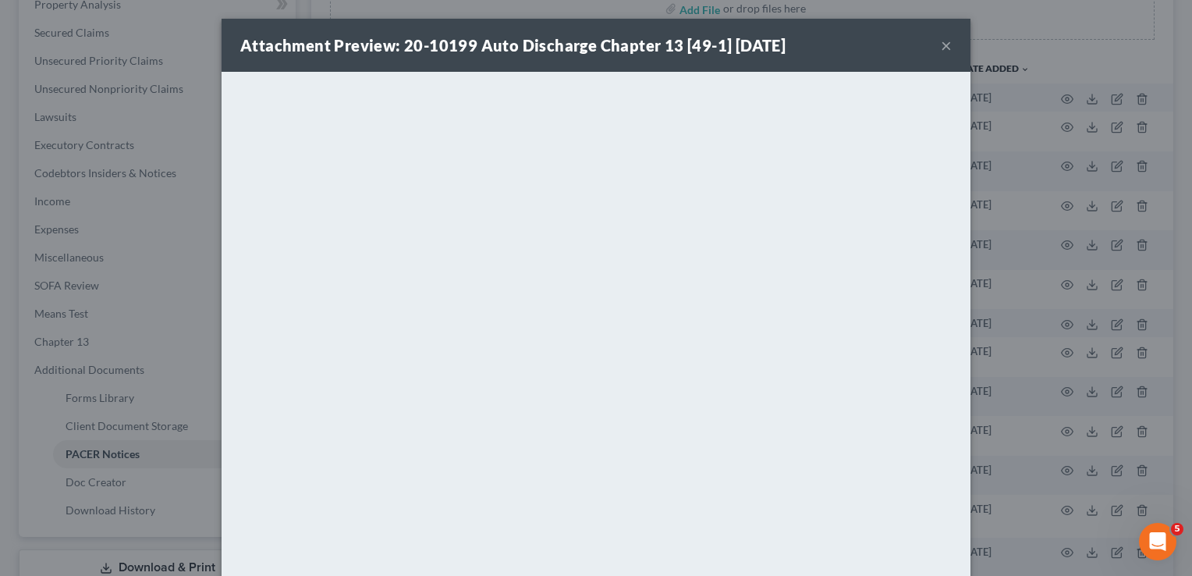
click at [941, 48] on button "×" at bounding box center [946, 45] width 11 height 19
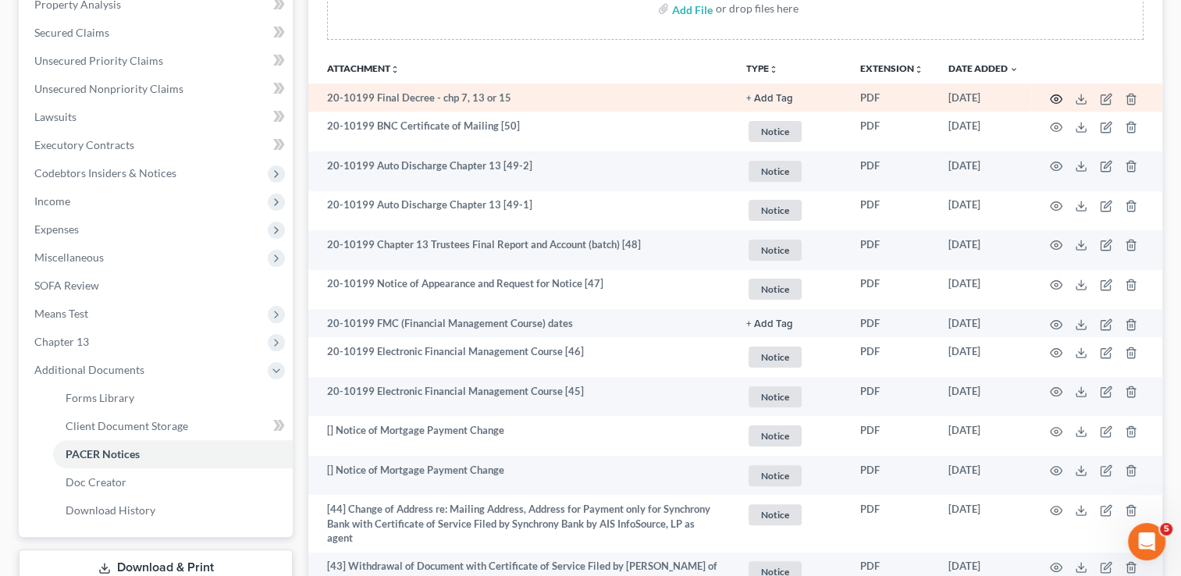
click at [1055, 99] on circle "button" at bounding box center [1055, 99] width 3 height 3
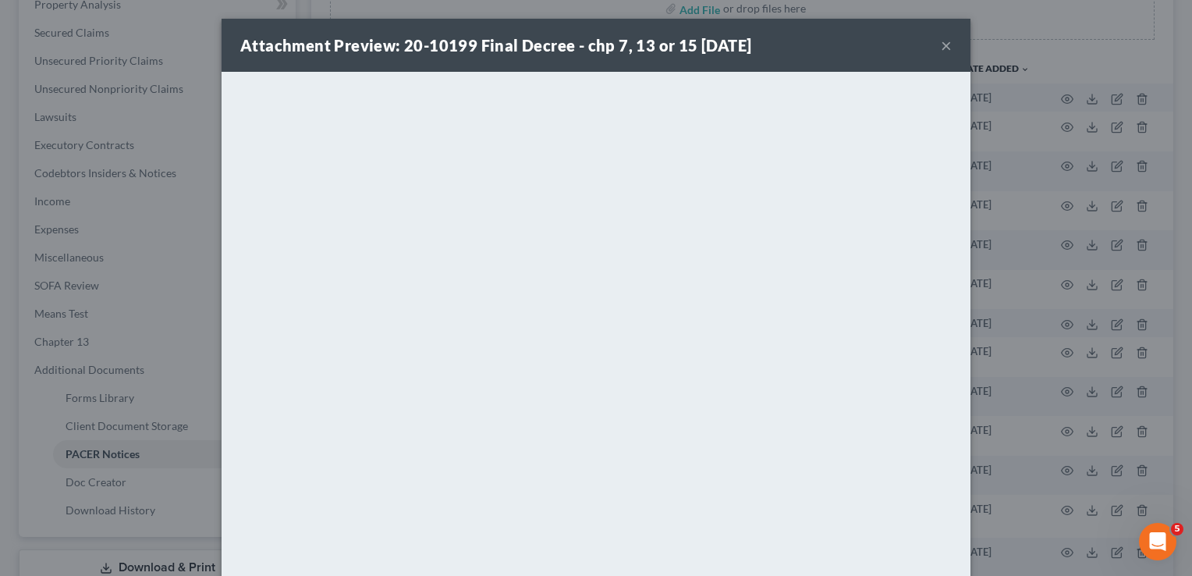
click at [945, 46] on button "×" at bounding box center [946, 45] width 11 height 19
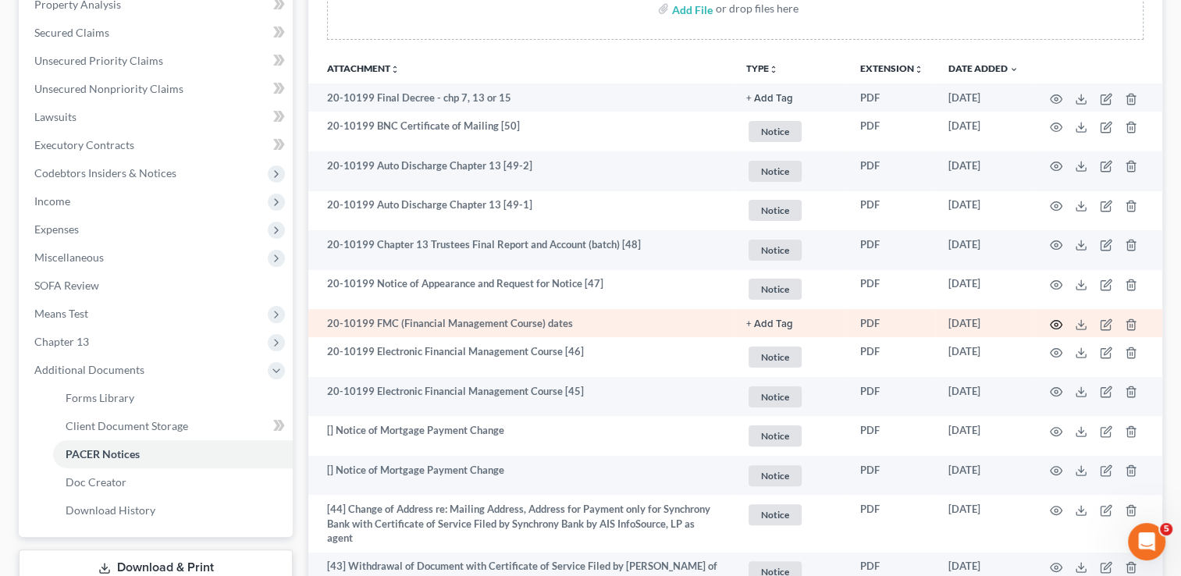
click at [1054, 323] on circle "button" at bounding box center [1055, 324] width 3 height 3
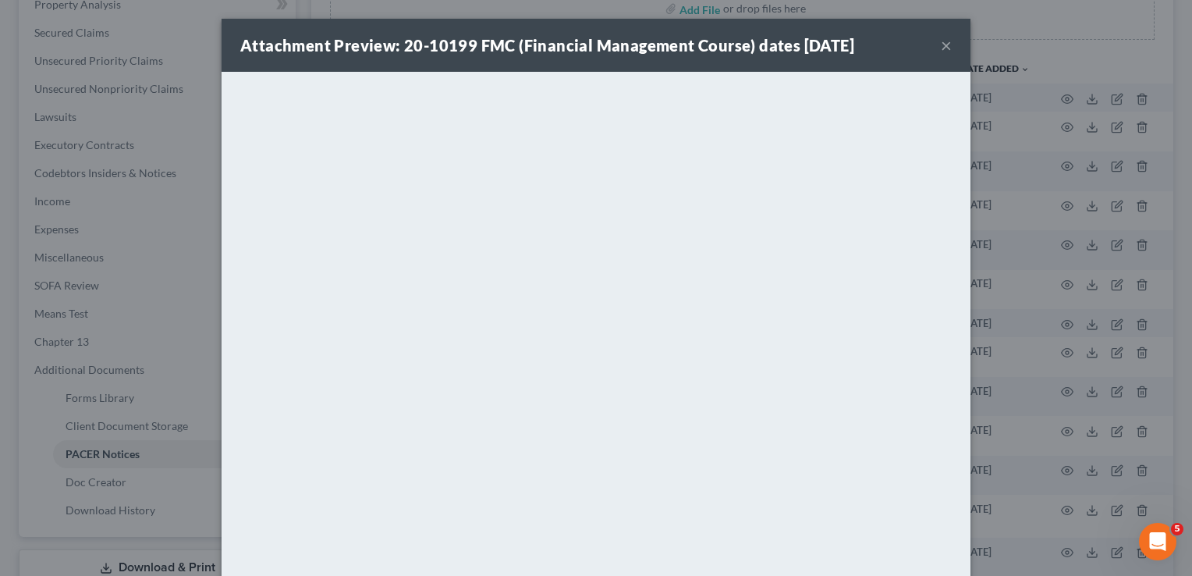
click at [943, 45] on button "×" at bounding box center [946, 45] width 11 height 19
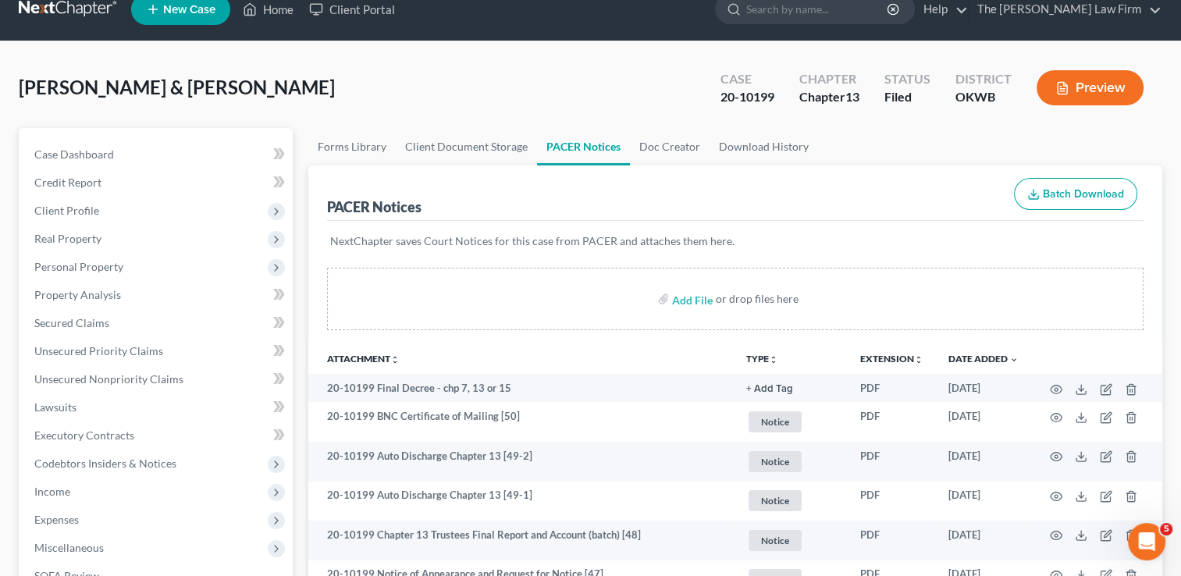
scroll to position [0, 0]
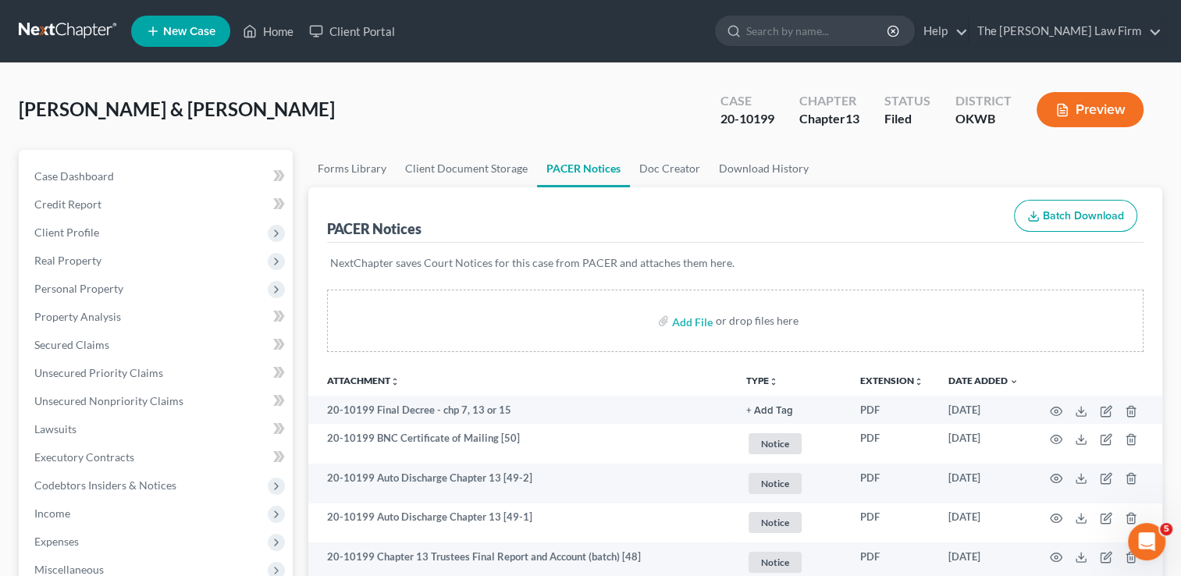
click at [34, 25] on link at bounding box center [69, 31] width 100 height 28
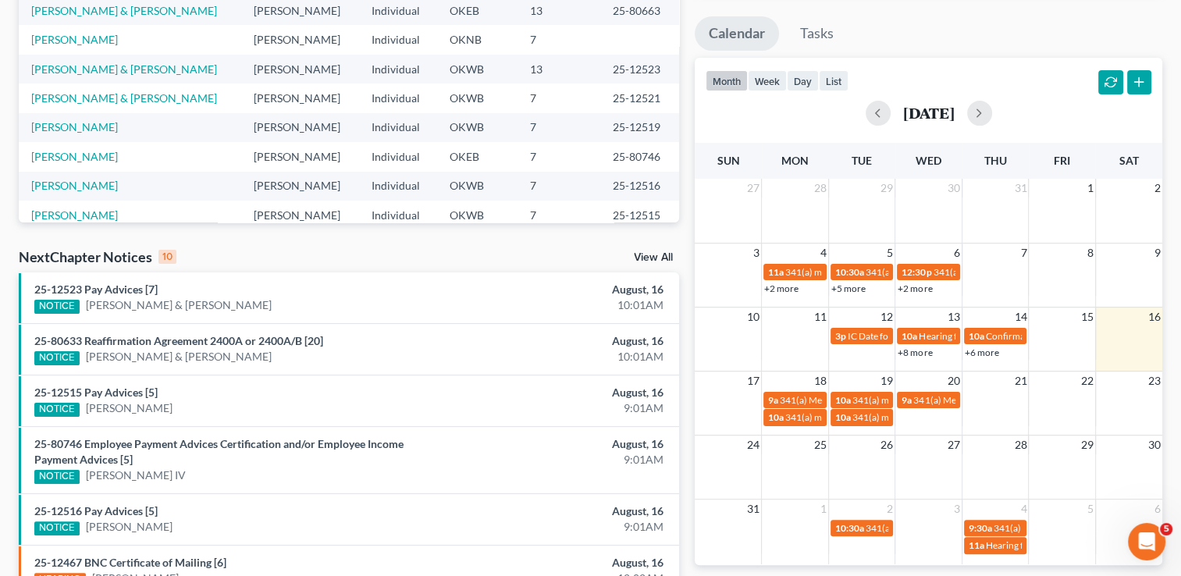
scroll to position [312, 0]
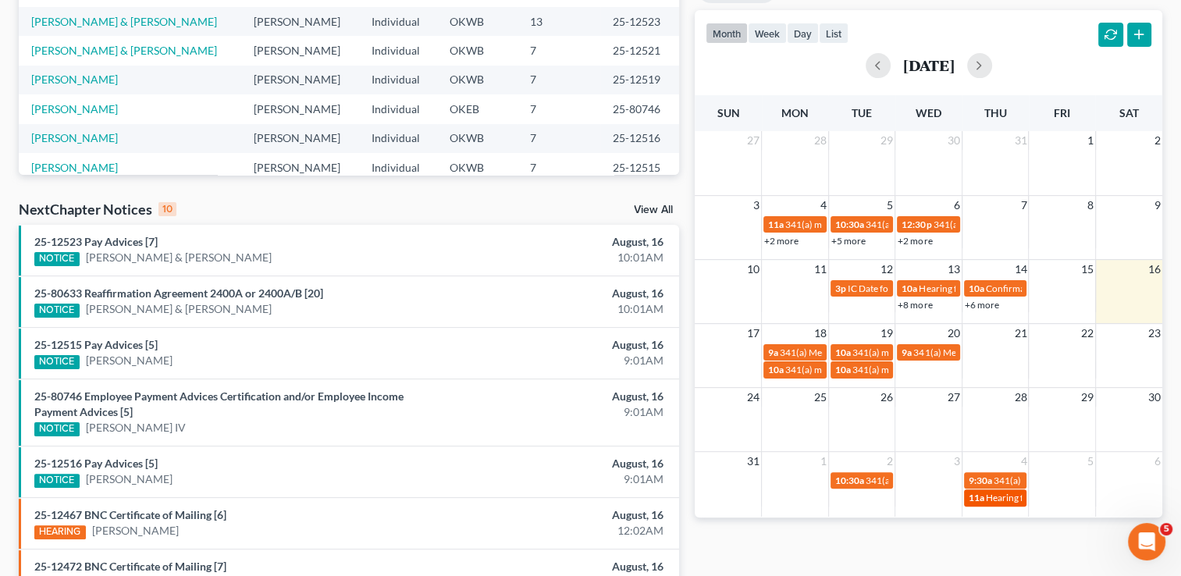
click at [994, 498] on span "Hearing for [PERSON_NAME] & [PERSON_NAME]" at bounding box center [1087, 498] width 204 height 12
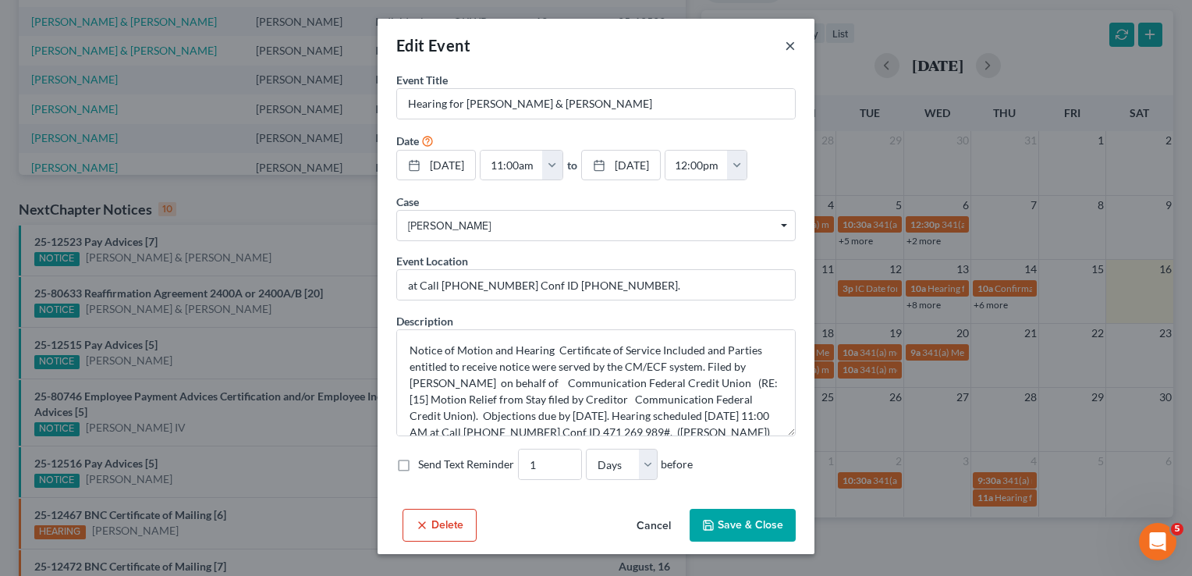
click at [790, 47] on button "×" at bounding box center [790, 45] width 11 height 19
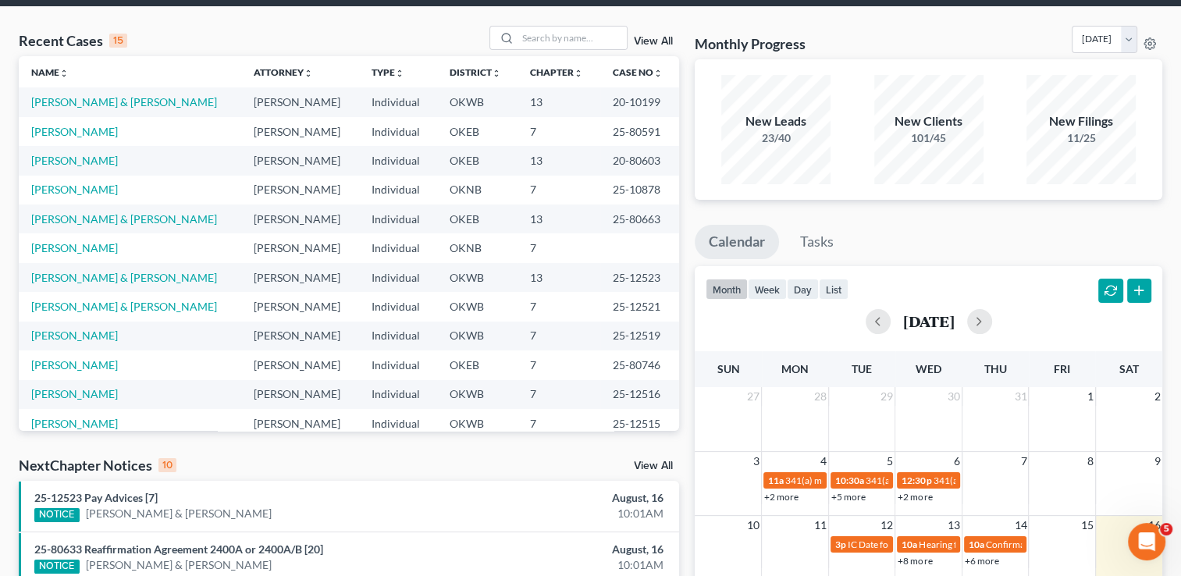
scroll to position [0, 0]
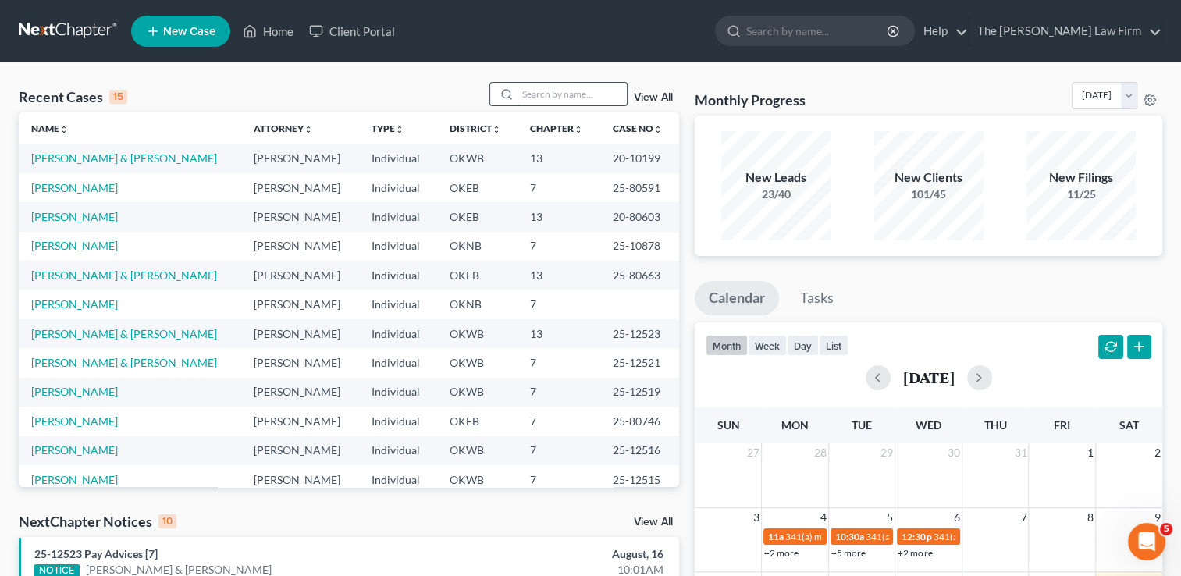
click at [573, 88] on input "search" at bounding box center [571, 94] width 109 height 23
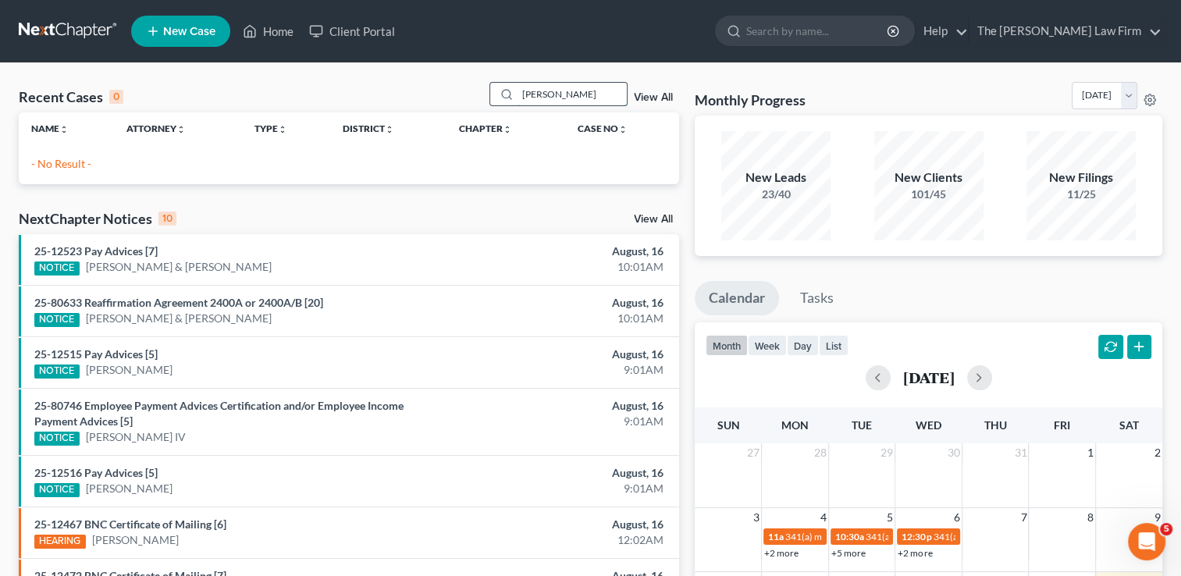
drag, startPoint x: 540, startPoint y: 84, endPoint x: 524, endPoint y: 84, distance: 15.6
click at [524, 84] on input "[PERSON_NAME]" at bounding box center [571, 94] width 109 height 23
type input "m"
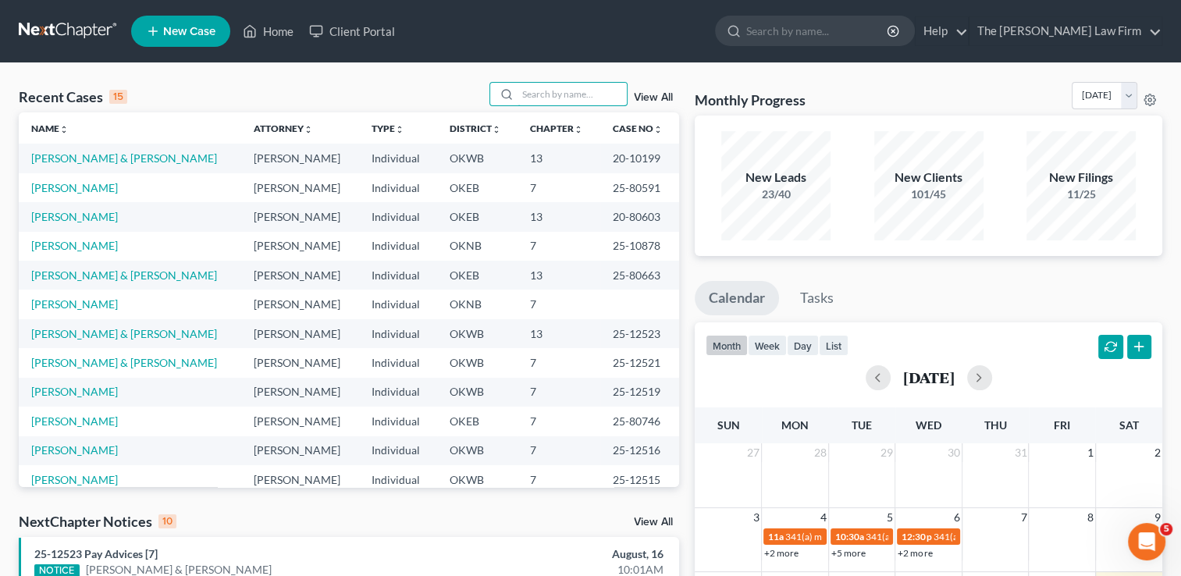
paste input "[PERSON_NAME]"
type input "[PERSON_NAME]"
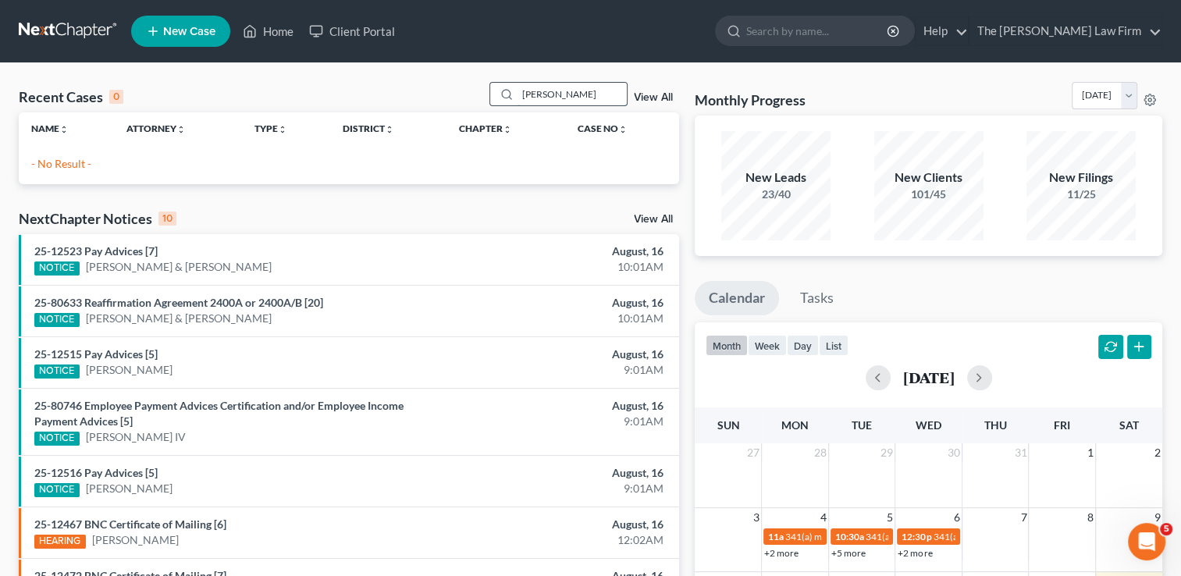
drag, startPoint x: 595, startPoint y: 91, endPoint x: 502, endPoint y: 97, distance: 92.2
click at [502, 97] on div "[PERSON_NAME]" at bounding box center [558, 94] width 139 height 24
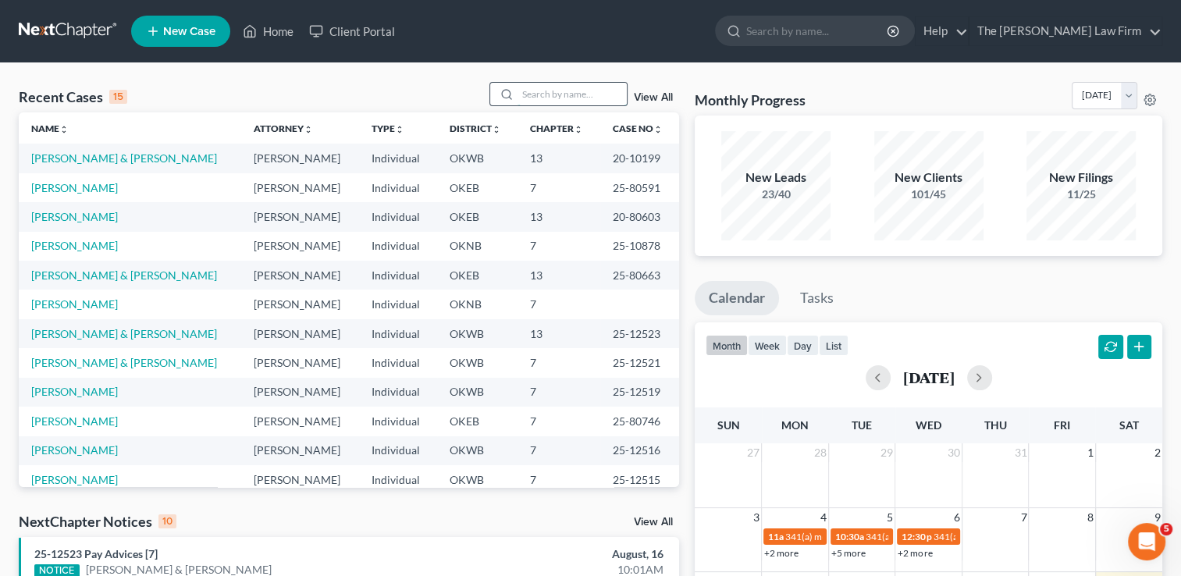
click at [550, 91] on input "search" at bounding box center [571, 94] width 109 height 23
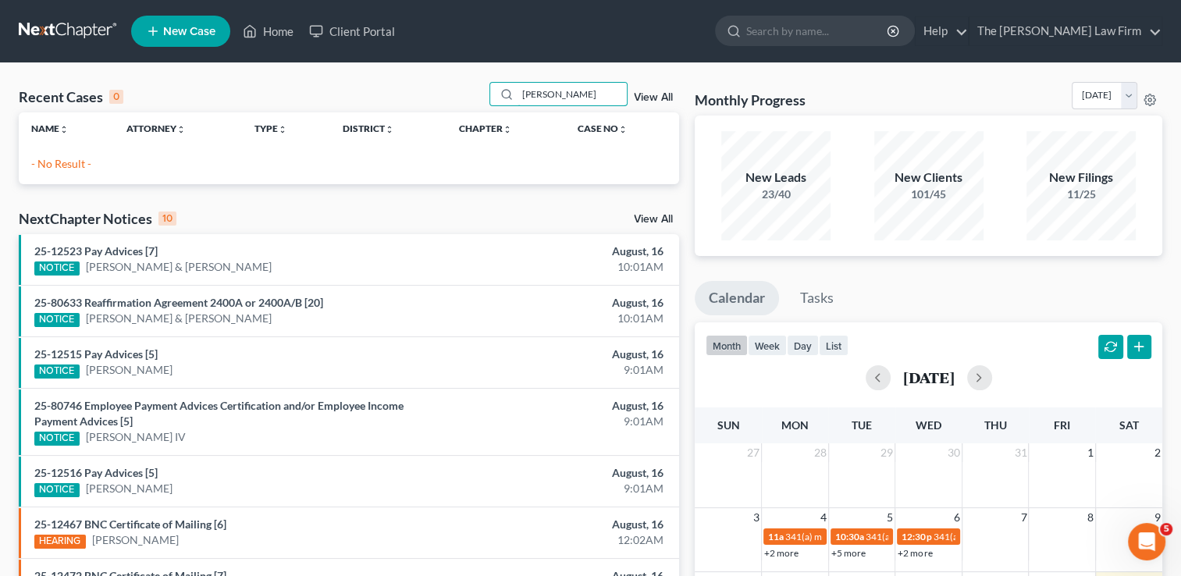
type input "[PERSON_NAME]"
drag, startPoint x: 573, startPoint y: 94, endPoint x: 503, endPoint y: 97, distance: 69.5
click at [503, 97] on div "[PERSON_NAME]" at bounding box center [558, 94] width 139 height 24
